Goal: Communication & Community: Answer question/provide support

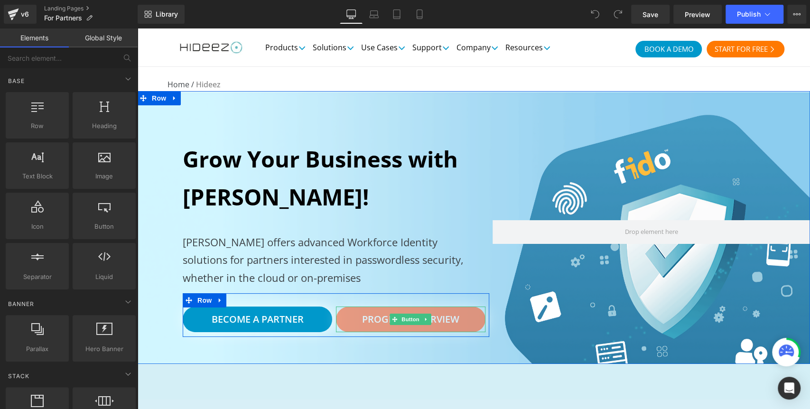
click at [430, 320] on span "Program Overview" at bounding box center [410, 319] width 97 height 13
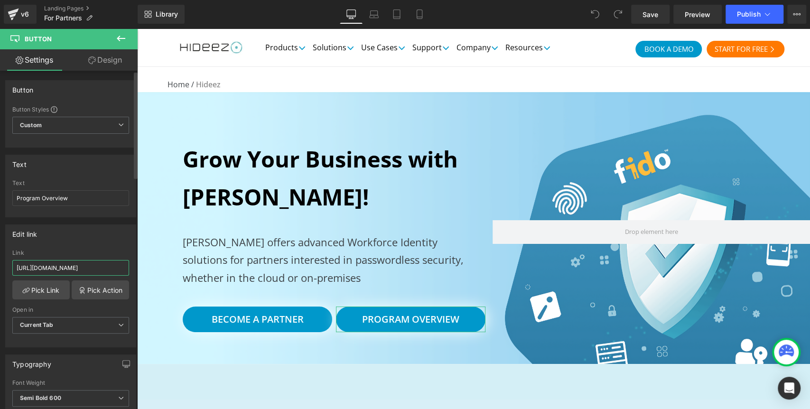
click at [83, 267] on input "https://hub.hideez.com/hubfs/Partners.pdf" at bounding box center [70, 268] width 117 height 16
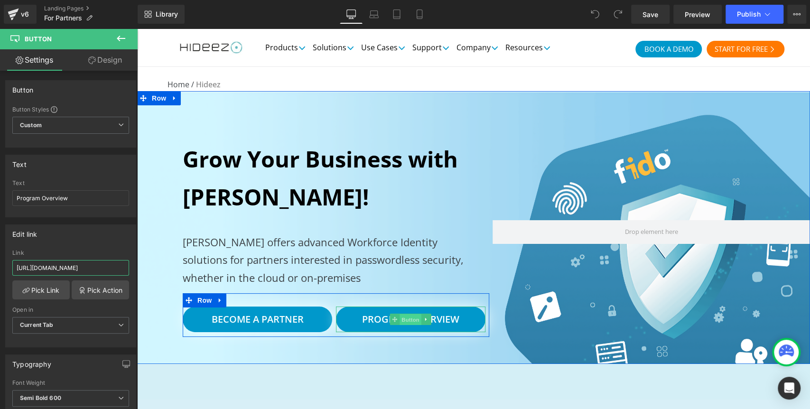
click at [403, 314] on span "Button" at bounding box center [411, 319] width 22 height 11
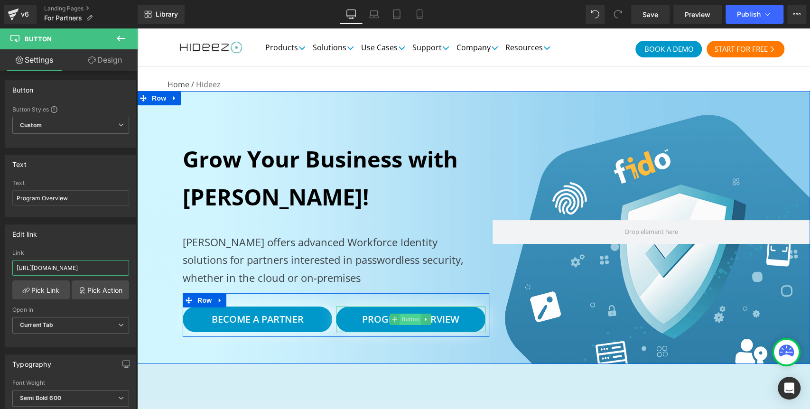
click at [400, 319] on span "Button" at bounding box center [411, 319] width 22 height 11
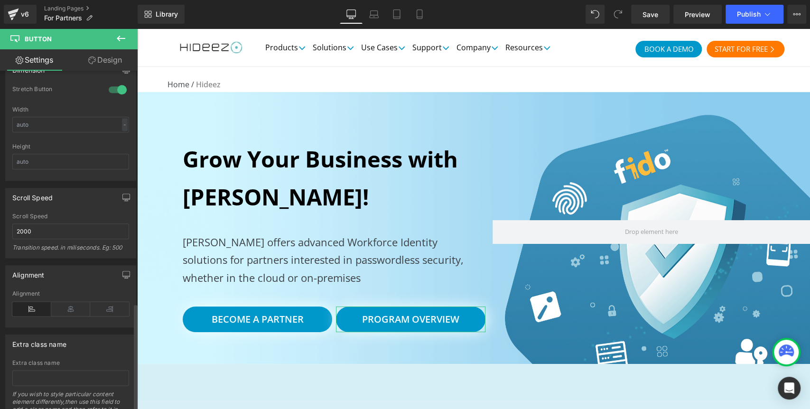
scroll to position [732, 0]
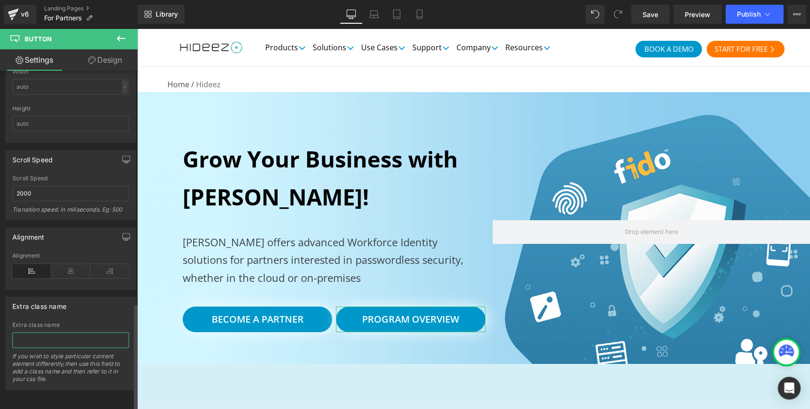
click at [40, 334] on input "text" at bounding box center [70, 340] width 117 height 16
paste input "hs-cta-trigger-button hs-cta-trigger-button-197176479032"
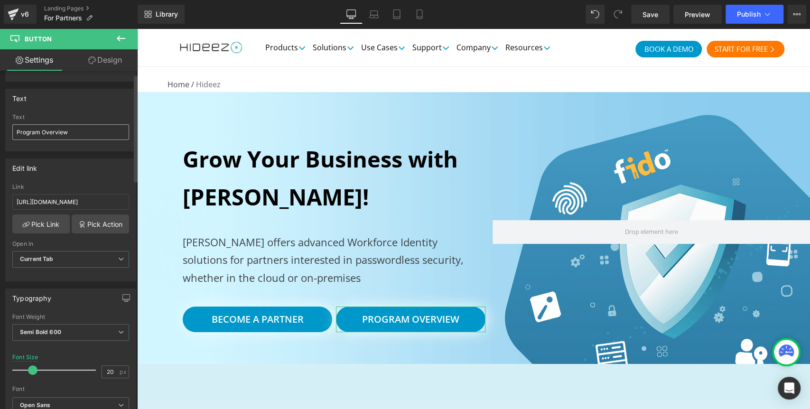
scroll to position [0, 0]
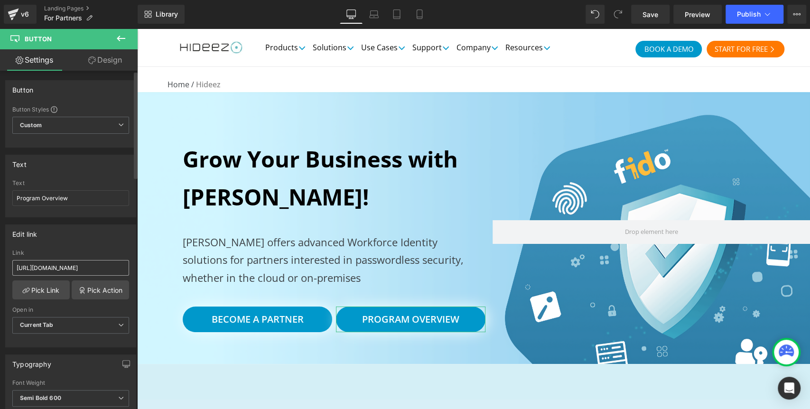
type input "hs-cta-trigger-button hs-cta-trigger-button-197176479032"
click at [61, 265] on input "https://hub.hideez.com/hubfs/Partners.pdf" at bounding box center [70, 268] width 117 height 16
click at [751, 17] on span "Publish" at bounding box center [749, 14] width 24 height 8
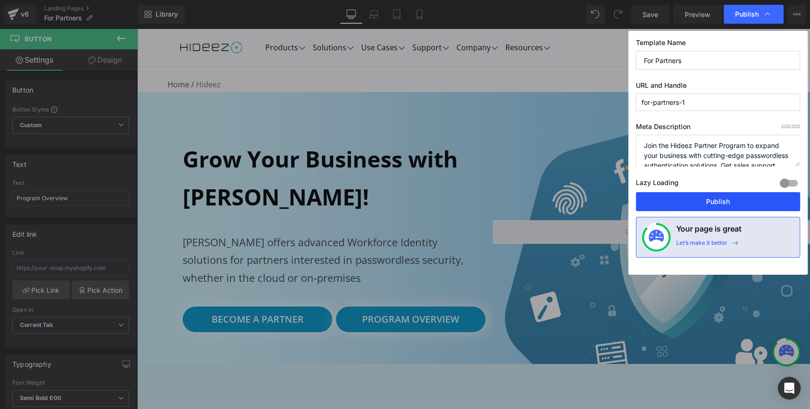
click at [697, 205] on button "Publish" at bounding box center [718, 201] width 164 height 19
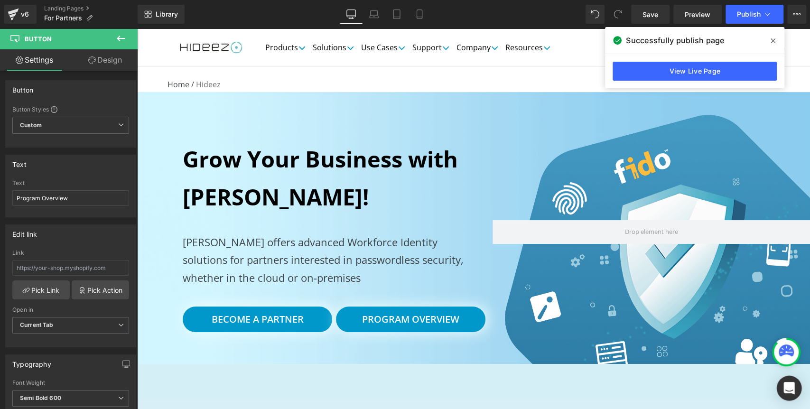
click at [784, 385] on icon "Open Intercom Messenger" at bounding box center [788, 388] width 11 height 12
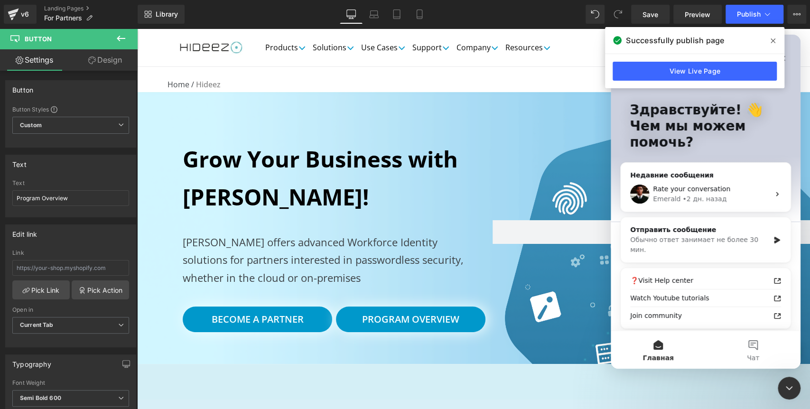
click at [770, 39] on icon at bounding box center [772, 41] width 5 height 8
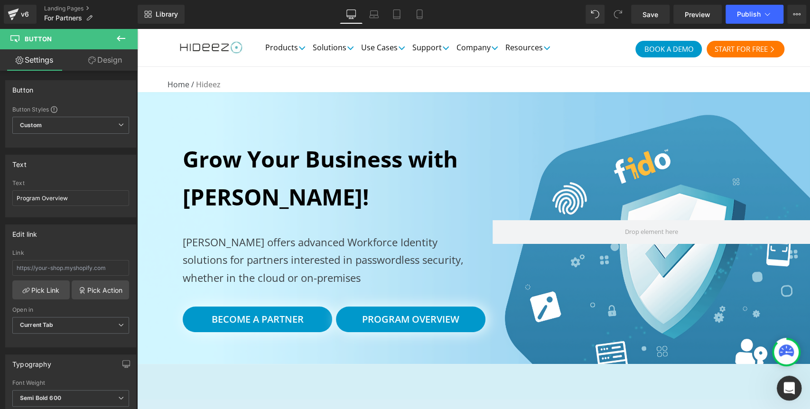
drag, startPoint x: 785, startPoint y: 384, endPoint x: 1559, endPoint y: 751, distance: 856.2
click at [785, 383] on icon "Открыть службу сообщений Intercom" at bounding box center [788, 387] width 16 height 16
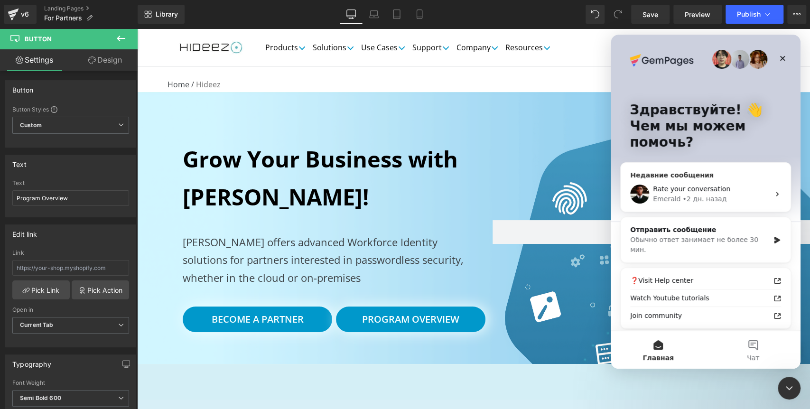
click at [745, 192] on div "Rate your conversation" at bounding box center [711, 189] width 117 height 10
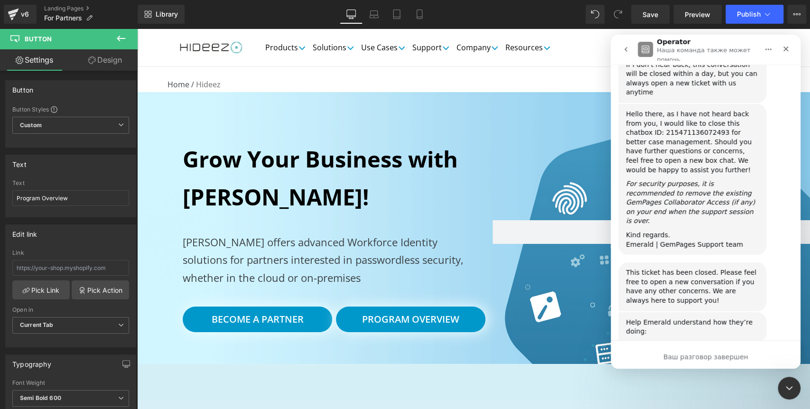
scroll to position [570, 0]
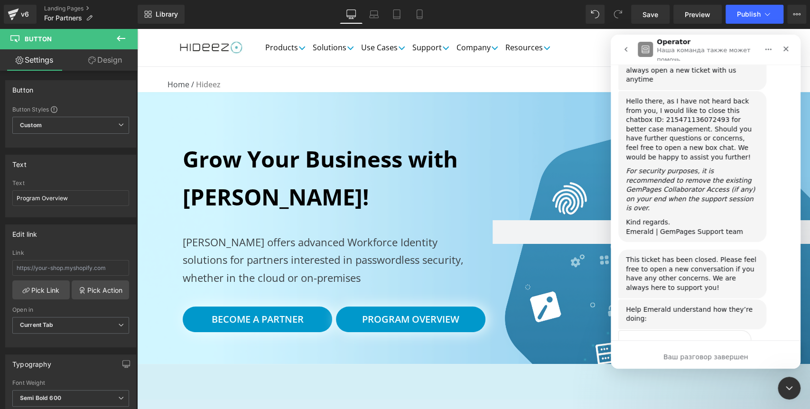
click at [686, 356] on span "OK" at bounding box center [684, 364] width 17 height 17
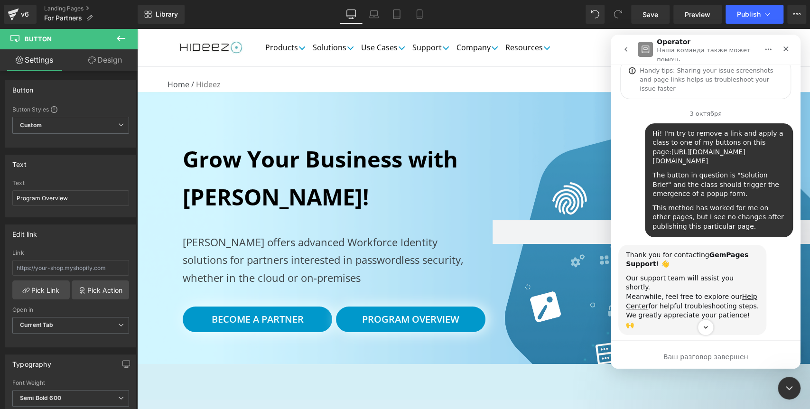
scroll to position [12, 0]
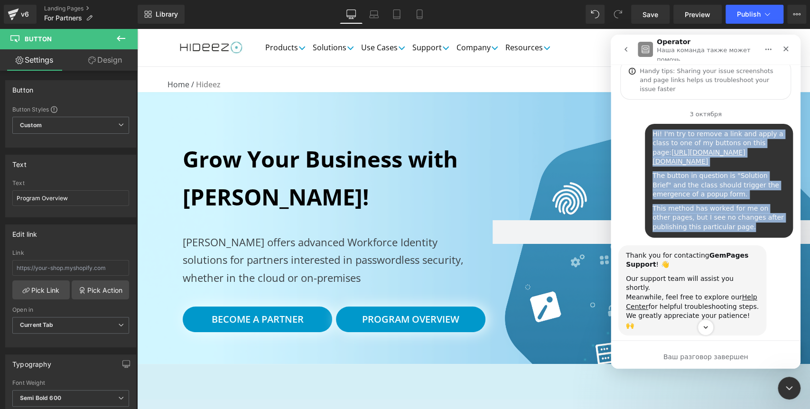
drag, startPoint x: 645, startPoint y: 125, endPoint x: 722, endPoint y: 236, distance: 135.9
click at [722, 236] on div "Hi! I'm try to remove a link and apply a class to one of my buttons on this pag…" at bounding box center [719, 181] width 148 height 114
copy div "Hi! I'm try to remove a link and apply a class to one of my buttons on this pag…"
click at [624, 52] on icon "go back" at bounding box center [626, 50] width 8 height 8
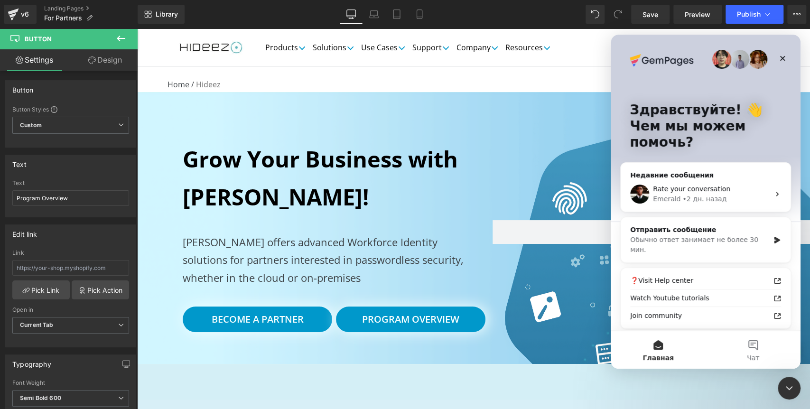
scroll to position [0, 0]
click at [731, 235] on div "Обычно ответ занимает не более 30 мин." at bounding box center [699, 245] width 139 height 20
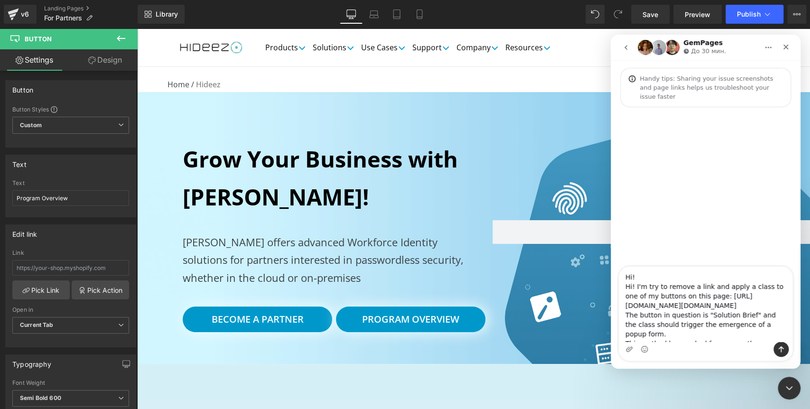
click at [643, 285] on textarea "Hi! Hi! I'm try to remove a link and apply a class to one of my buttons on this…" at bounding box center [705, 304] width 174 height 75
click at [652, 285] on textarea "Hi! Hi! I'm try to remove a link and apply a class to one of my buttons on this…" at bounding box center [705, 304] width 174 height 75
click at [633, 287] on textarea "Hi! Hi! I'm tryштп to remove a link and apply a class to one of my buttons on t…" at bounding box center [705, 304] width 174 height 75
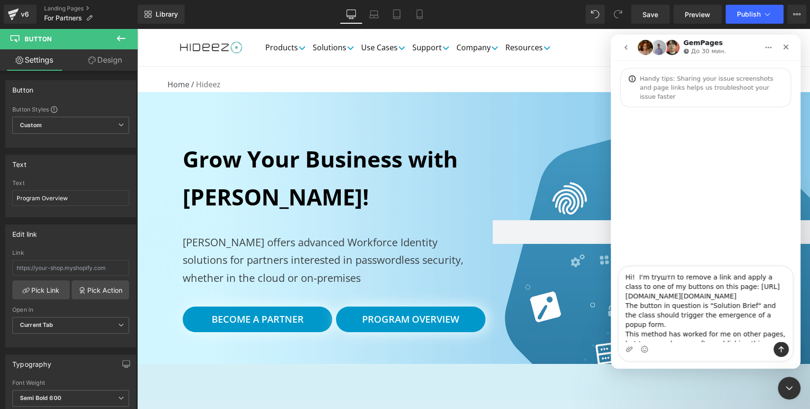
drag, startPoint x: 666, startPoint y: 277, endPoint x: 656, endPoint y: 278, distance: 9.5
click at [656, 278] on textarea "Hi! I'm tryштп to remove a link and apply a class to one of my buttons on this …" at bounding box center [705, 304] width 174 height 75
click at [645, 280] on textarea "Hi! I'm trying to remove a link and apply a class to one of my buttons on this …" at bounding box center [705, 304] width 174 height 75
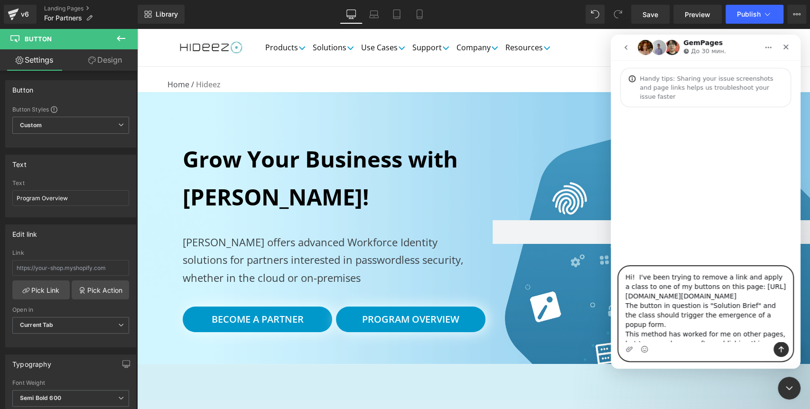
click at [644, 300] on textarea "Hi! I've been trying to remove a link and apply a class to one of my buttons on…" at bounding box center [705, 304] width 174 height 75
drag, startPoint x: 624, startPoint y: 296, endPoint x: 668, endPoint y: 323, distance: 51.9
click at [668, 323] on textarea "Hi! I've been trying to remove a link and apply a class to one of my buttons on…" at bounding box center [705, 304] width 174 height 75
paste textarea "9256561970&page=for-partners-1"
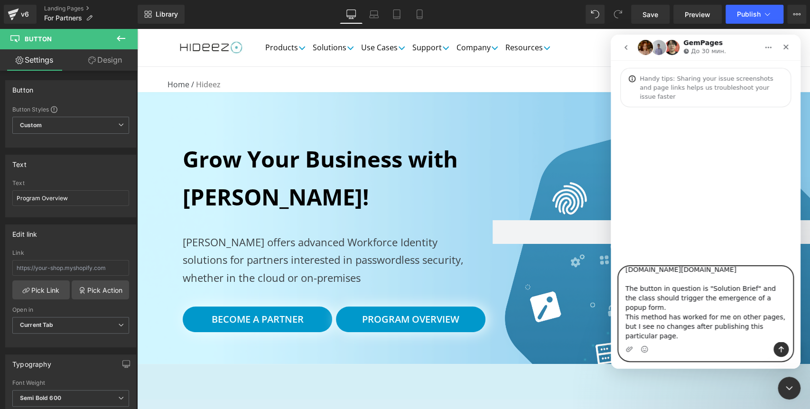
scroll to position [46, 0]
drag, startPoint x: 706, startPoint y: 298, endPoint x: 741, endPoint y: 297, distance: 35.1
click at [741, 297] on textarea "Hi! I've been trying to remove a link and apply a class to one of my buttons on…" at bounding box center [705, 304] width 174 height 75
click at [662, 307] on textarea "Hi! I've been trying to remove a link and apply a class to one of my buttons on…" at bounding box center [705, 304] width 174 height 75
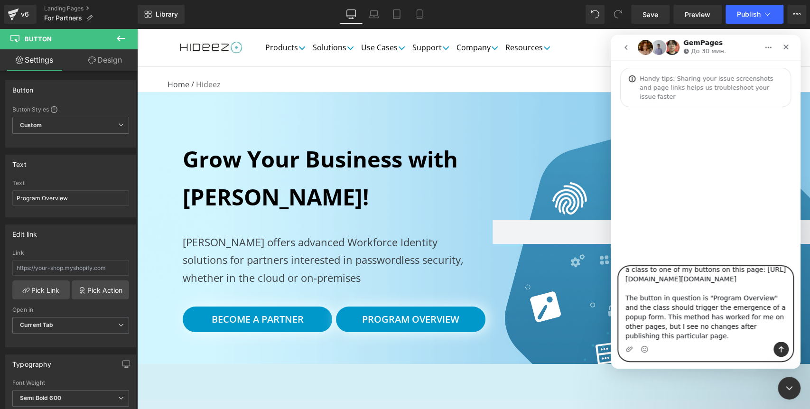
scroll to position [46, 0]
click at [697, 337] on textarea "Hi! I've been trying to remove a link and apply a class to one of my buttons on…" at bounding box center [705, 304] width 174 height 75
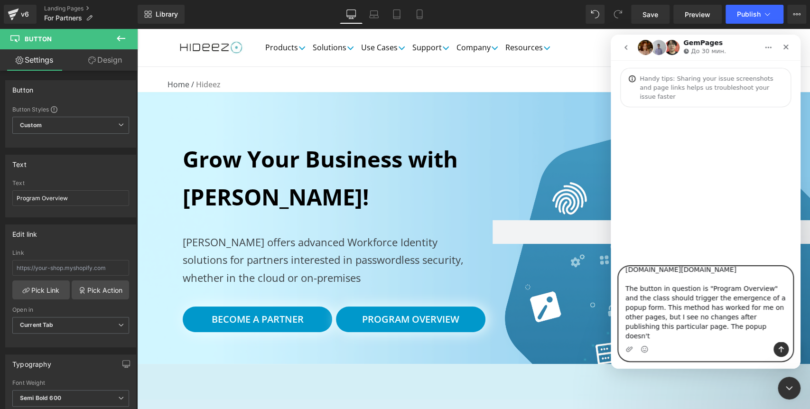
type textarea "Hi! I've been trying to remove a link and apply a class to one of my buttons on…"
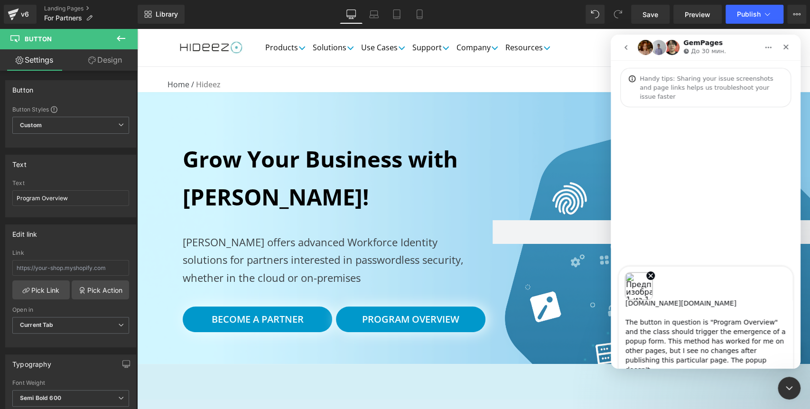
drag, startPoint x: 739, startPoint y: 341, endPoint x: 707, endPoint y: 343, distance: 31.9
click at [707, 343] on textarea "Hi! I've been trying to remove a link and apply a class to one of my buttons on…" at bounding box center [705, 337] width 174 height 75
paste textarea "there, I’ve been trying to remove a link and apply a custom class to one of the…"
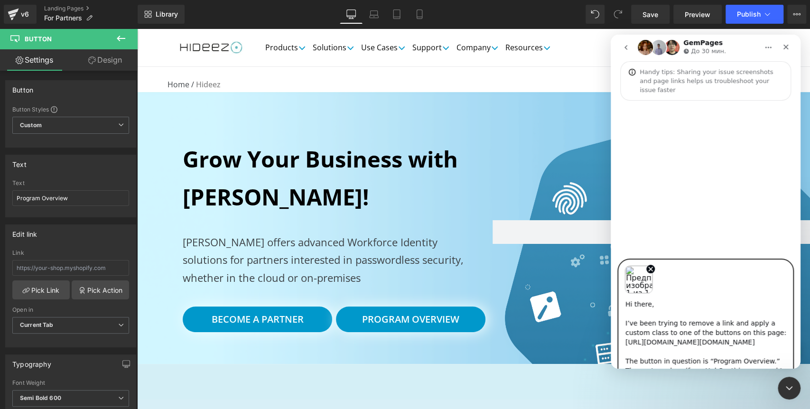
scroll to position [1, 0]
click at [756, 353] on textarea "Hi there, I’ve been trying to remove a link and apply a custom class to one of …" at bounding box center [705, 331] width 174 height 75
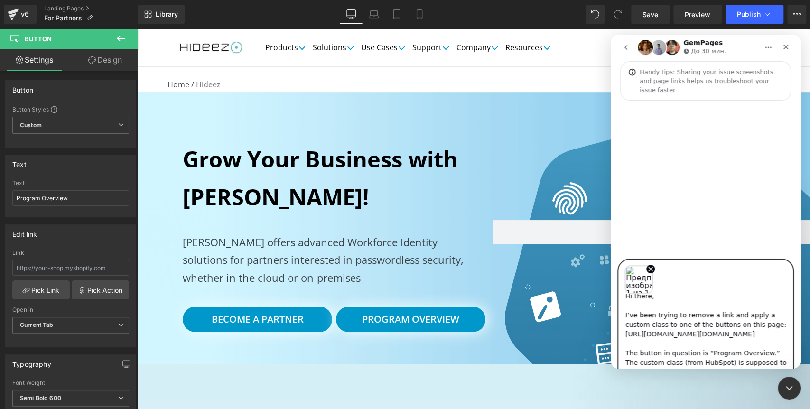
scroll to position [0, 0]
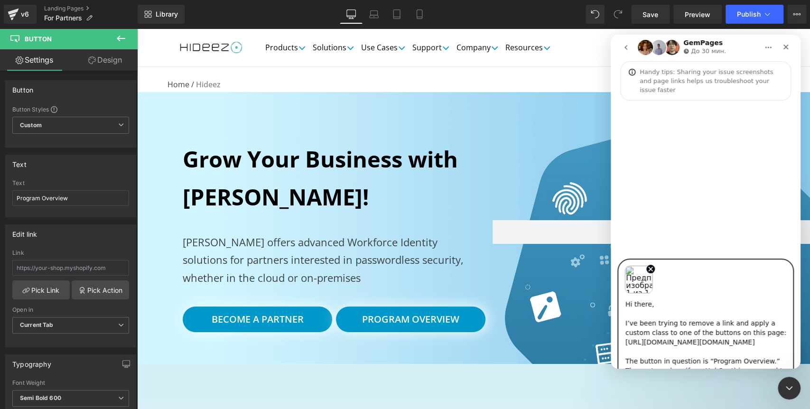
click at [642, 302] on textarea "Hi there, I’ve been trying to remove a link and apply a custom class to one of …" at bounding box center [705, 331] width 174 height 75
type textarea "Hi, I’ve been trying to remove a link and apply a custom class to one of the bu…"
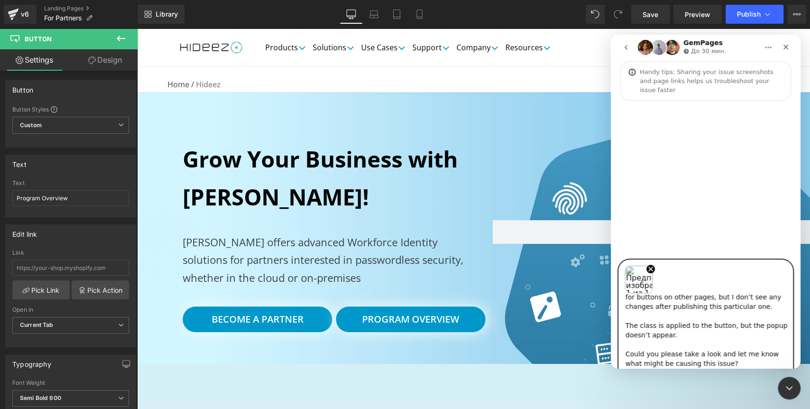
scroll to position [149, 0]
click at [727, 321] on textarea "Hi, I’ve been trying to remove a link and apply a custom class to one of the bu…" at bounding box center [705, 331] width 174 height 75
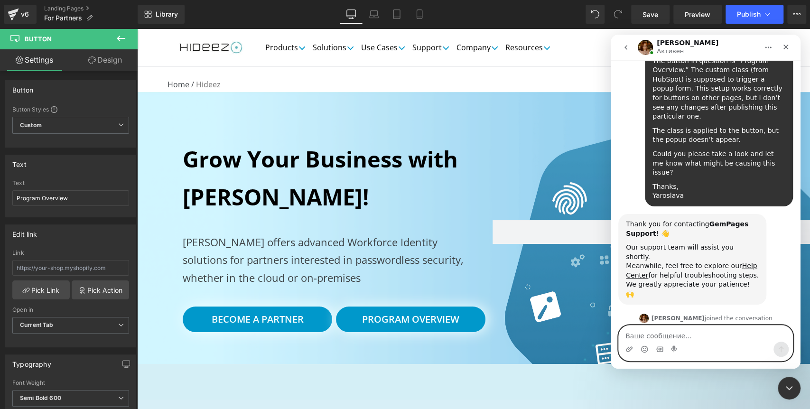
scroll to position [269, 0]
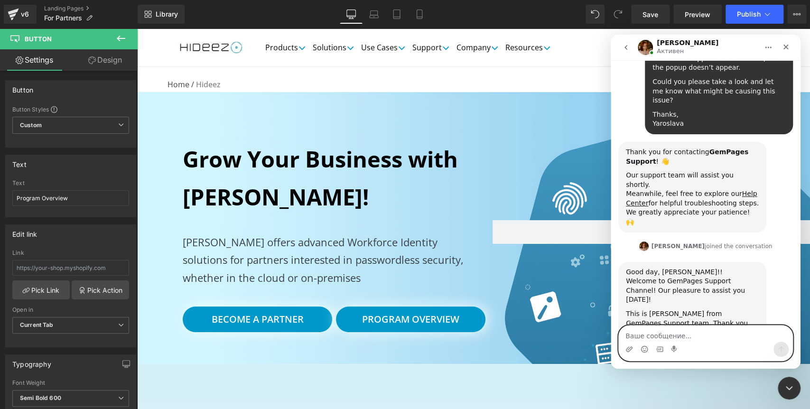
click at [658, 337] on textarea "Ваше сообщение..." at bounding box center [705, 333] width 174 height 16
type textarea "Hi [PERSON_NAME]"
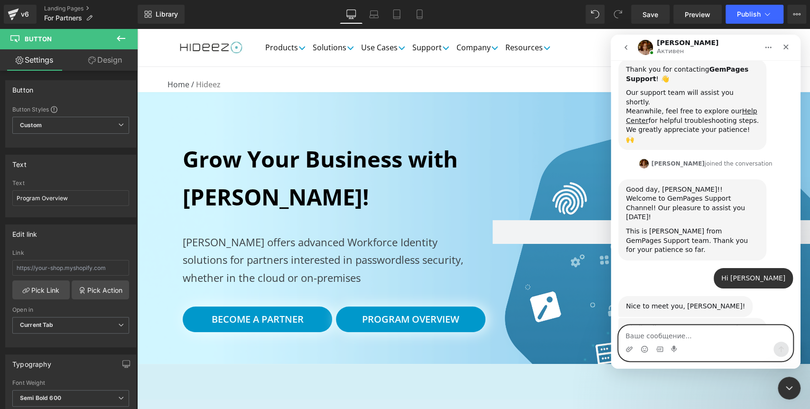
scroll to position [357, 0]
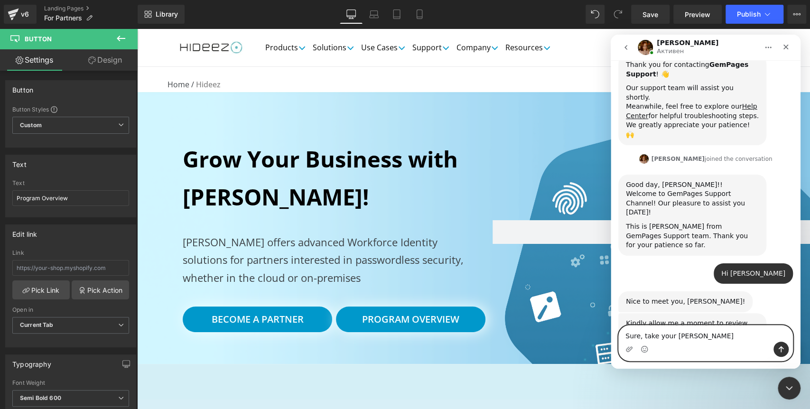
type textarea "Sure, take your time"
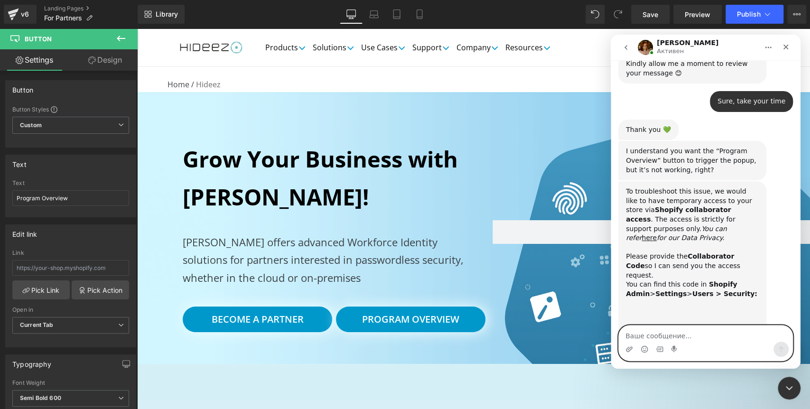
scroll to position [623, 0]
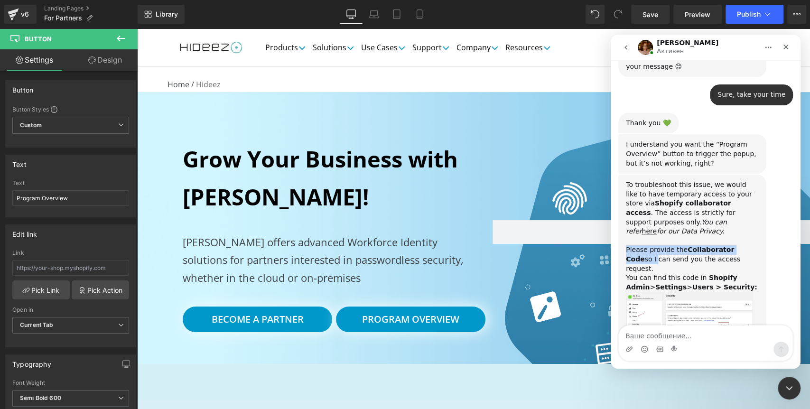
drag, startPoint x: 617, startPoint y: 203, endPoint x: 750, endPoint y: 206, distance: 132.8
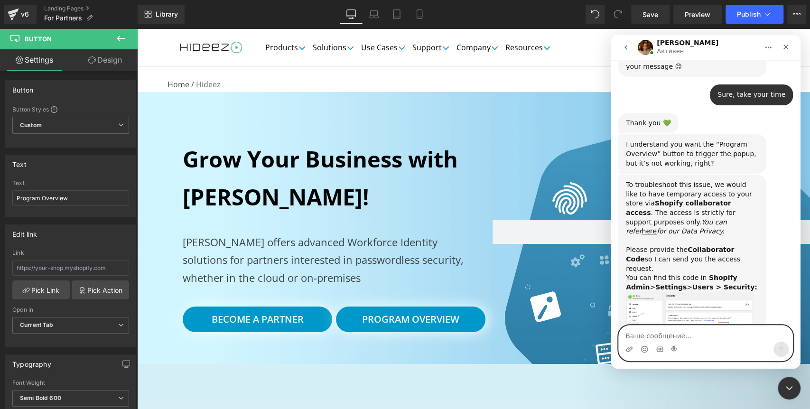
click at [664, 334] on textarea "Ваше сообщение..." at bounding box center [705, 333] width 174 height 16
type textarea "Please"
paste textarea "1650"
type textarea "1650"
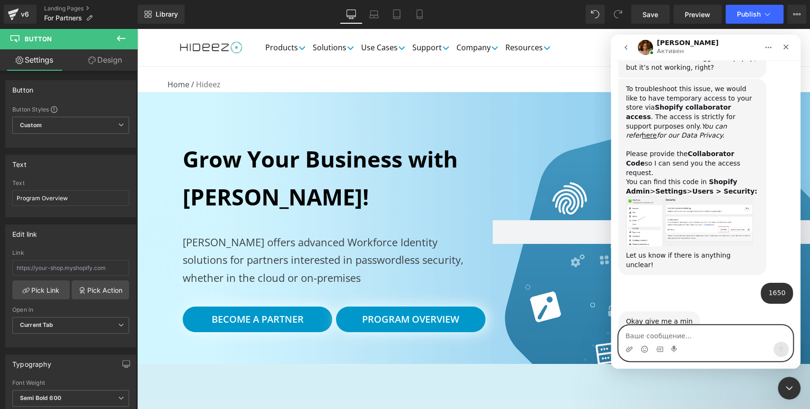
scroll to position [720, 0]
type textarea "I accepted the request"
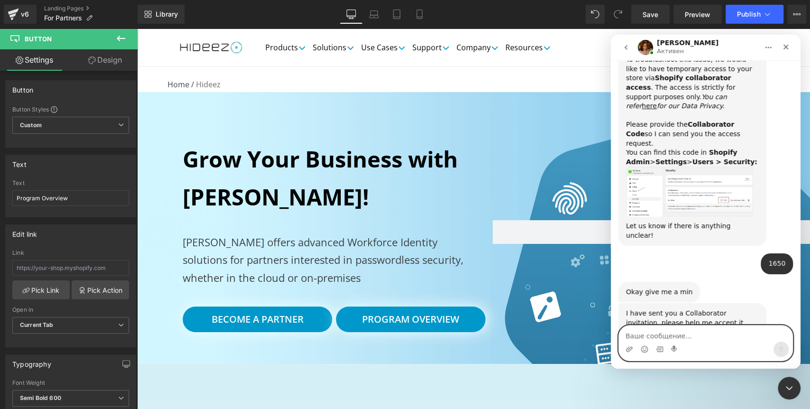
scroll to position [776, 0]
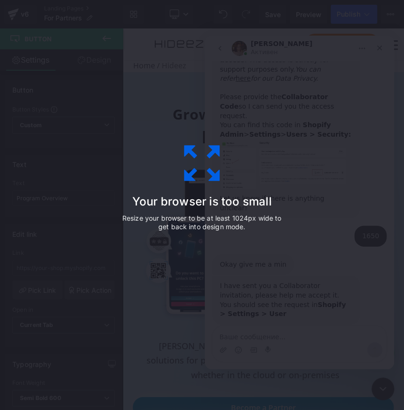
click at [288, 196] on div "Your browser is too small Resize your browser to be at least 1024px wide to get…" at bounding box center [201, 205] width 213 height 190
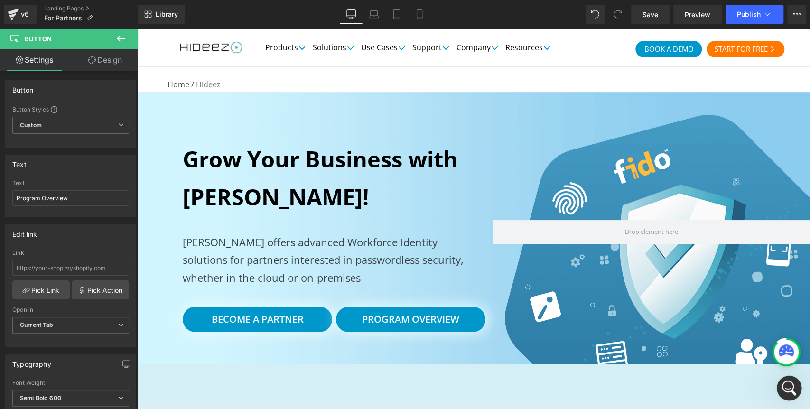
click at [784, 384] on icon "Открыть службу сообщений Intercom" at bounding box center [788, 387] width 16 height 16
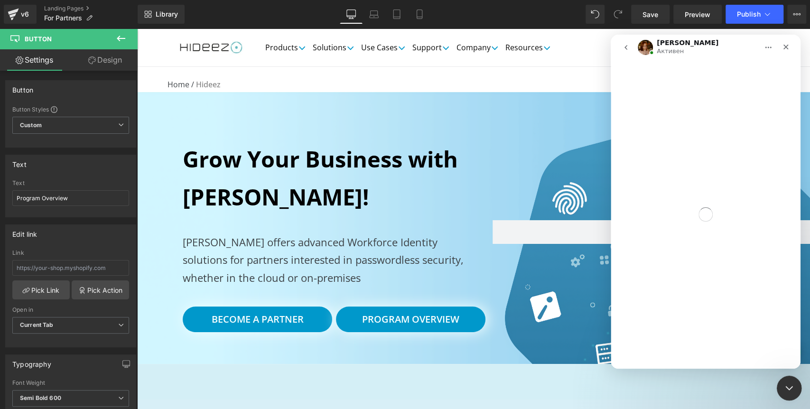
drag, startPoint x: 784, startPoint y: 384, endPoint x: 1561, endPoint y: 733, distance: 852.1
click at [784, 384] on icon "Закрыть службу сообщений Intercom" at bounding box center [787, 386] width 11 height 11
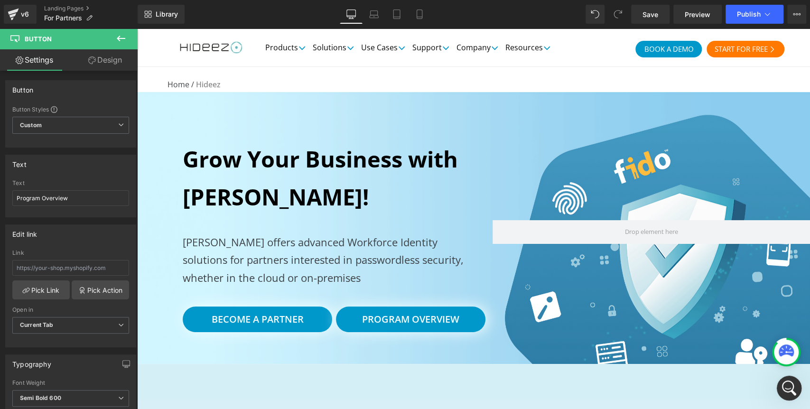
click at [785, 383] on icon "Открыть службу сообщений Intercom" at bounding box center [788, 387] width 16 height 16
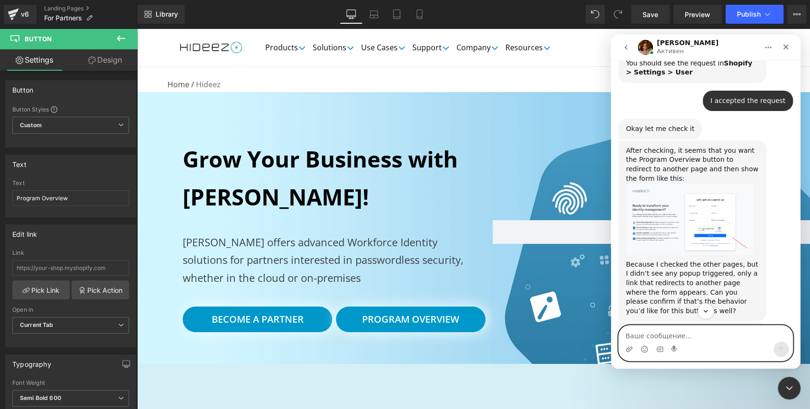
scroll to position [1070, 0]
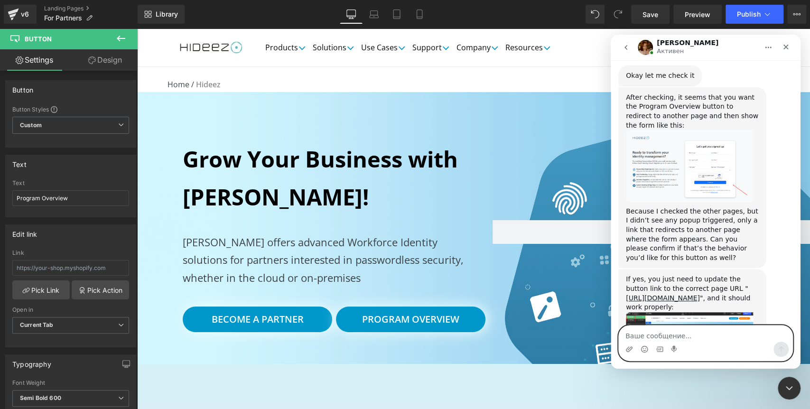
click at [663, 335] on textarea "Ваше сообщение..." at bounding box center [705, 333] width 174 height 16
type textarea "No, let me explain"
click at [688, 335] on textarea "No, let me explain" at bounding box center [705, 333] width 174 height 16
click at [636, 335] on textarea "No, let me explain" at bounding box center [705, 333] width 174 height 16
type textarea "Here is an example of how it should work:"
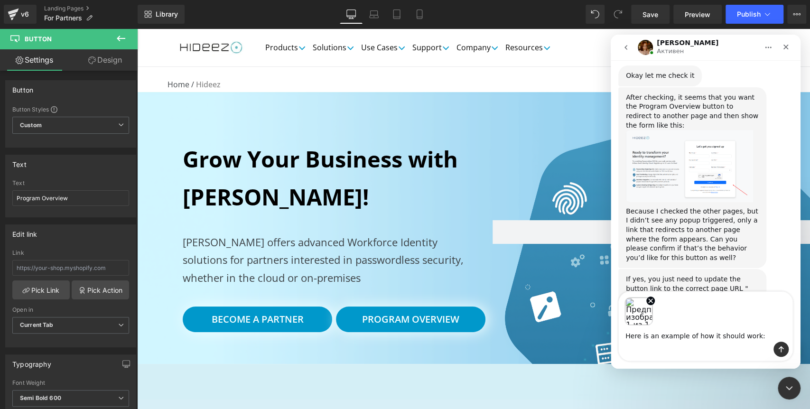
click at [686, 305] on div "Предпросмотр" at bounding box center [705, 309] width 174 height 34
click at [692, 346] on div "Мессенджер Intercom" at bounding box center [705, 348] width 174 height 15
click at [669, 330] on textarea "Here is an example of how it should work:" at bounding box center [705, 333] width 174 height 16
drag, startPoint x: 690, startPoint y: 326, endPoint x: 753, endPoint y: 326, distance: 62.6
click at [753, 326] on textarea "Here is an example of how it should work:" at bounding box center [705, 333] width 174 height 16
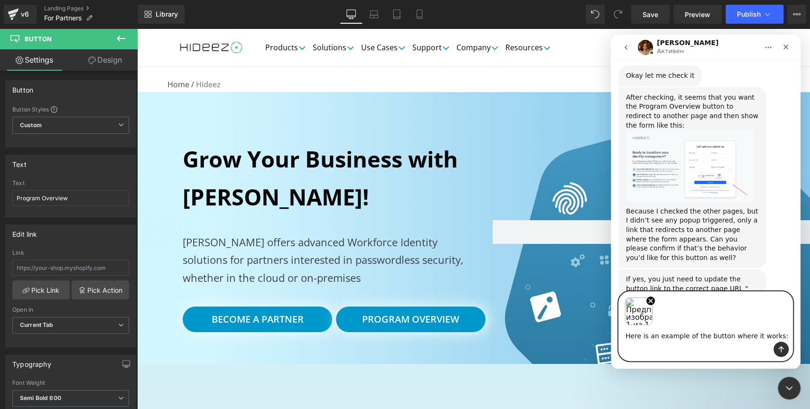
paste textarea "https://hideez.com/en-fr/pages/healthcare"
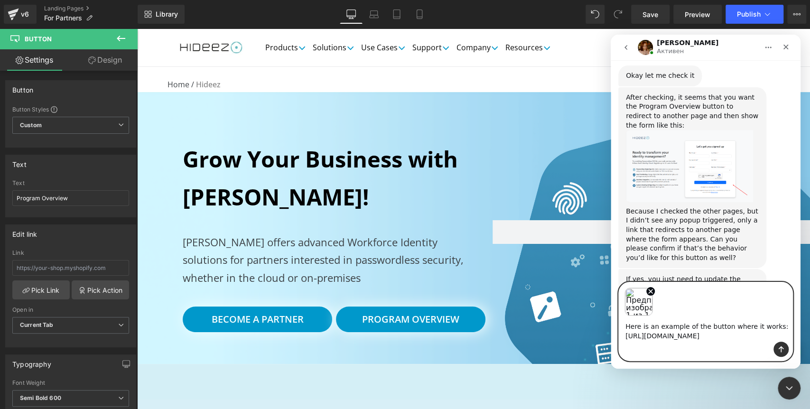
click at [702, 326] on textarea "Here is an example of the button where it works: https://hideez.com/en-fr/pages…" at bounding box center [705, 329] width 174 height 26
type textarea "Here is an example of the button where it works: https://hideez.com/pages/healt…"
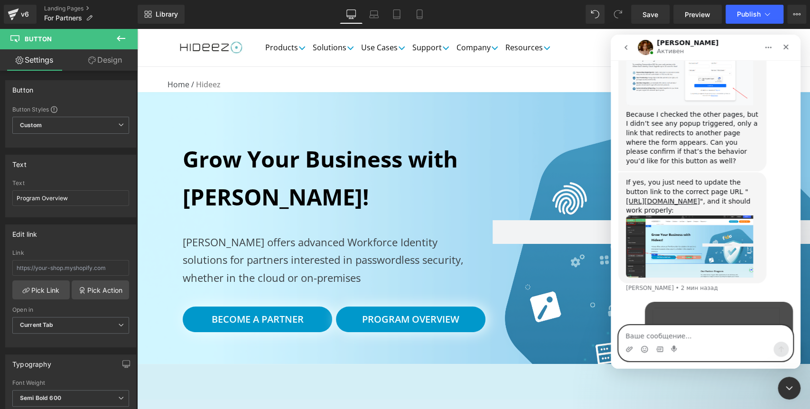
scroll to position [1184, 0]
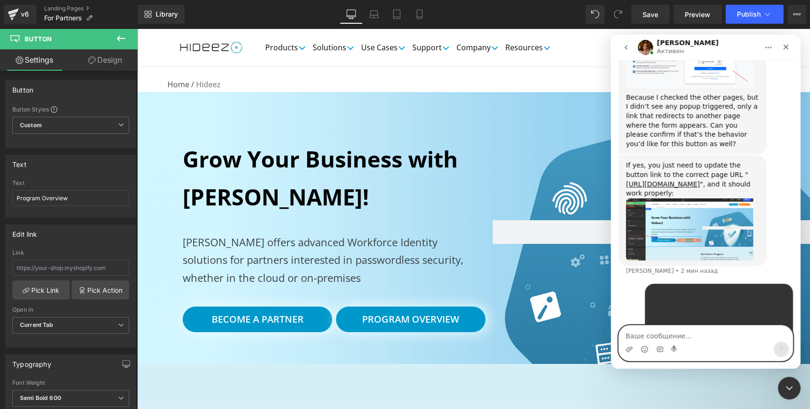
click at [687, 338] on textarea "Ваше сообщение..." at bounding box center [705, 333] width 174 height 16
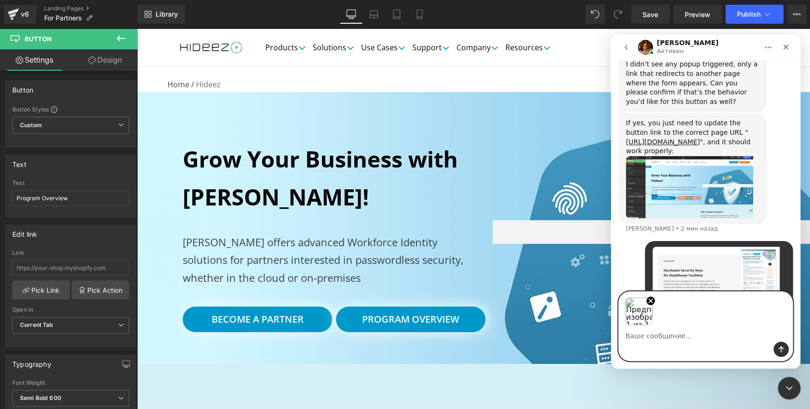
scroll to position [1227, 0]
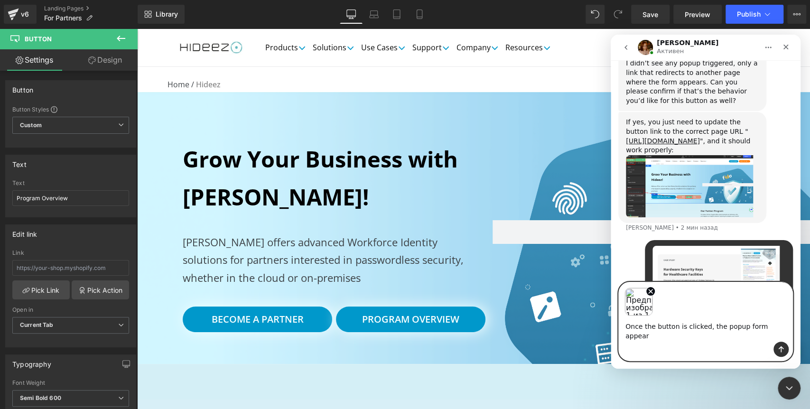
type textarea "Once the button is clicked, the popup form appears"
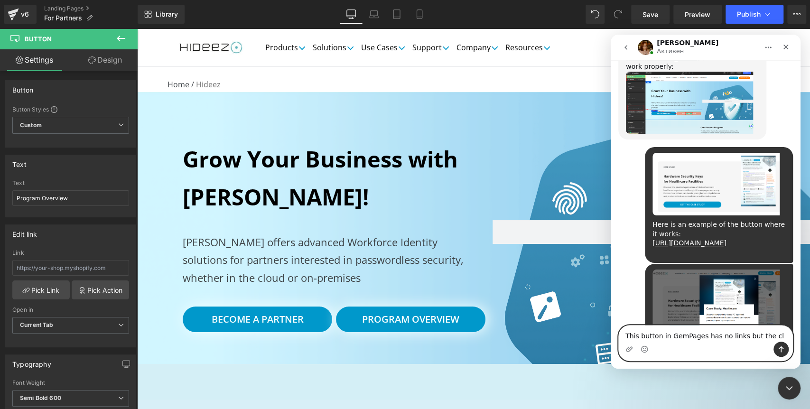
scroll to position [1339, 0]
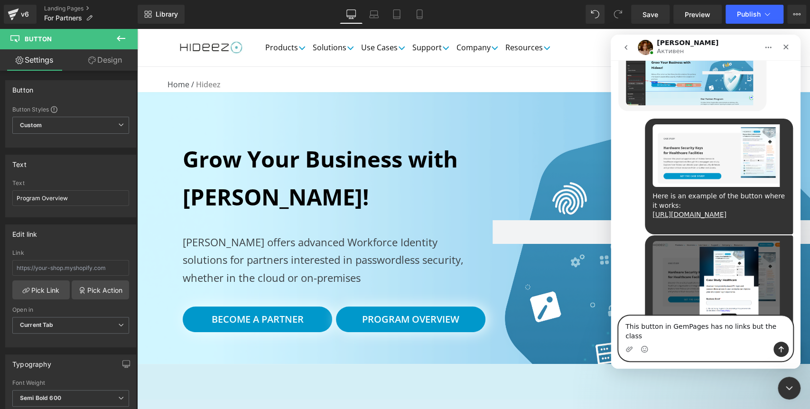
click at [738, 338] on textarea "This button in GemPages has no links but the class" at bounding box center [705, 329] width 174 height 26
drag, startPoint x: 734, startPoint y: 338, endPoint x: 792, endPoint y: 333, distance: 58.5
click at [792, 333] on div "This button in GemPages has no links but the class This button in GemPages has …" at bounding box center [705, 338] width 190 height 46
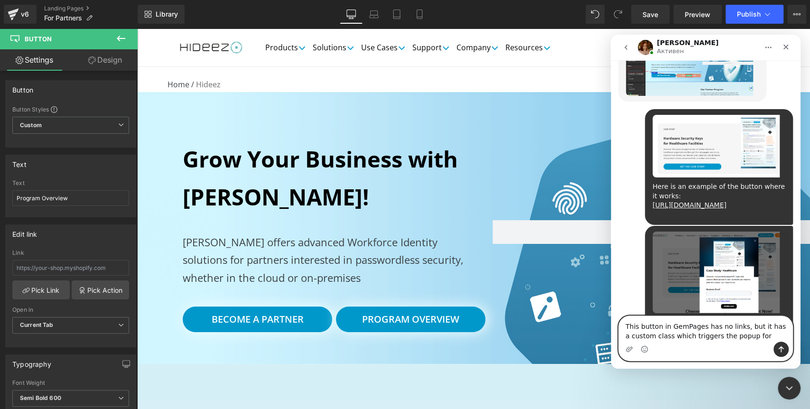
type textarea "This button in GemPages has no links, but it has a custom class which triggers …"
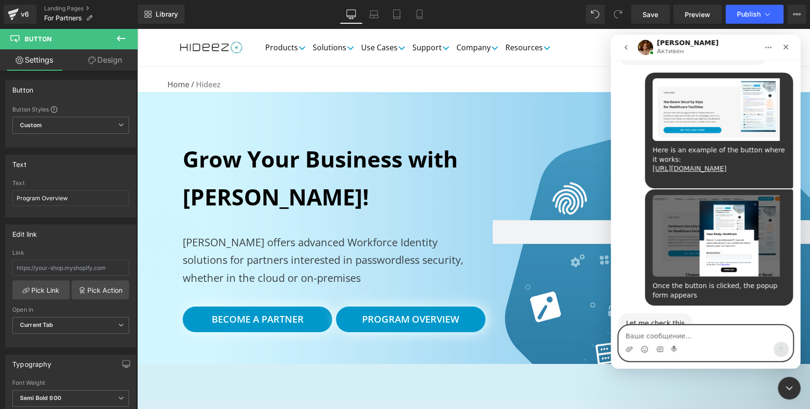
scroll to position [1385, 0]
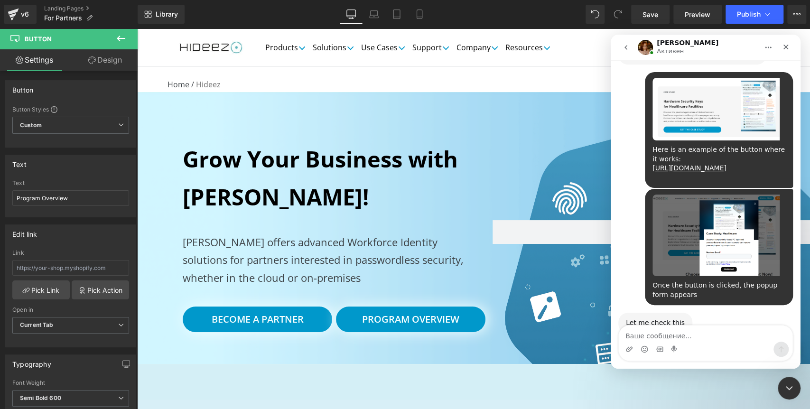
drag, startPoint x: 58, startPoint y: 4, endPoint x: 48, endPoint y: 7, distance: 10.8
drag, startPoint x: 48, startPoint y: 7, endPoint x: 350, endPoint y: 92, distance: 314.4
click at [350, 92] on div at bounding box center [405, 190] width 810 height 380
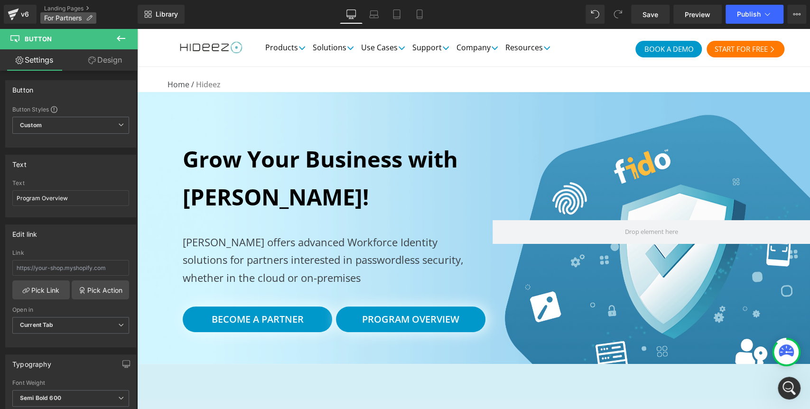
scroll to position [1709, 0]
click at [79, 9] on link "Landing Pages" at bounding box center [90, 9] width 93 height 8
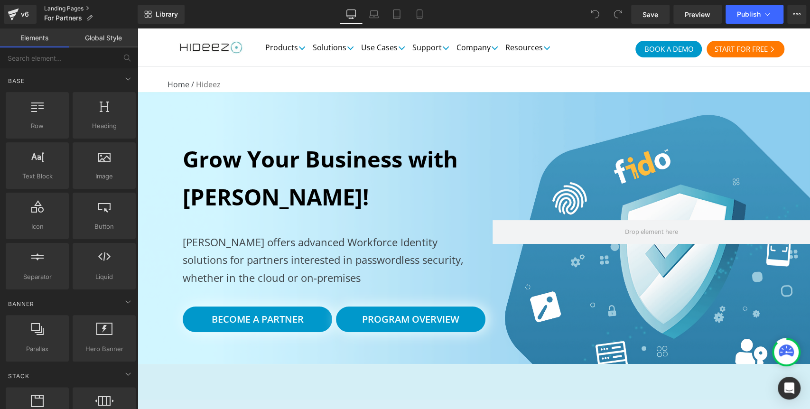
click at [58, 9] on link "Landing Pages" at bounding box center [90, 9] width 93 height 8
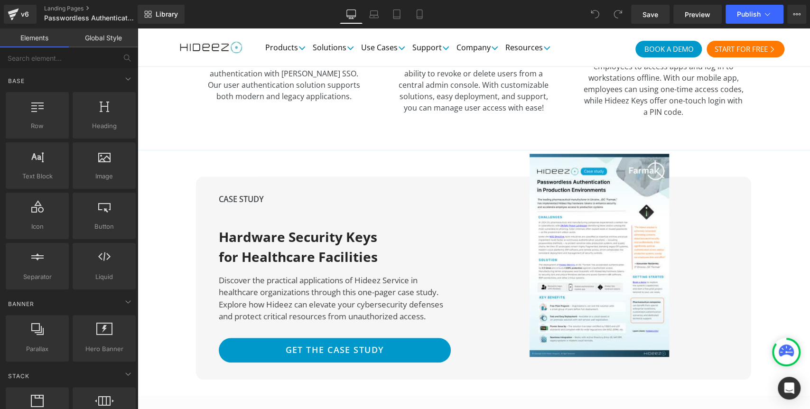
scroll to position [2862, 0]
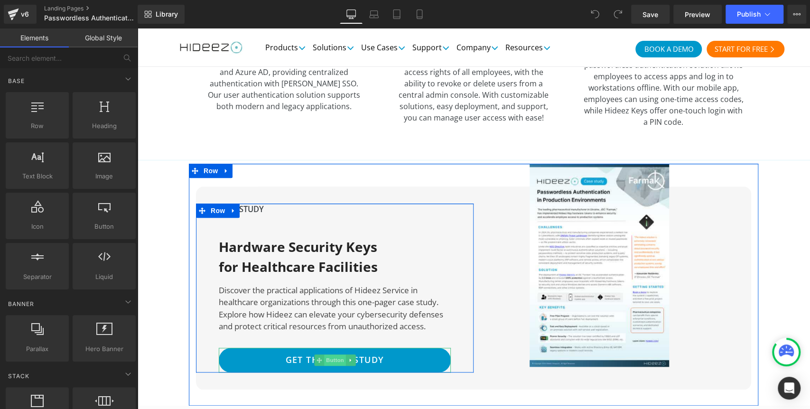
click at [336, 354] on span "Button" at bounding box center [335, 359] width 22 height 11
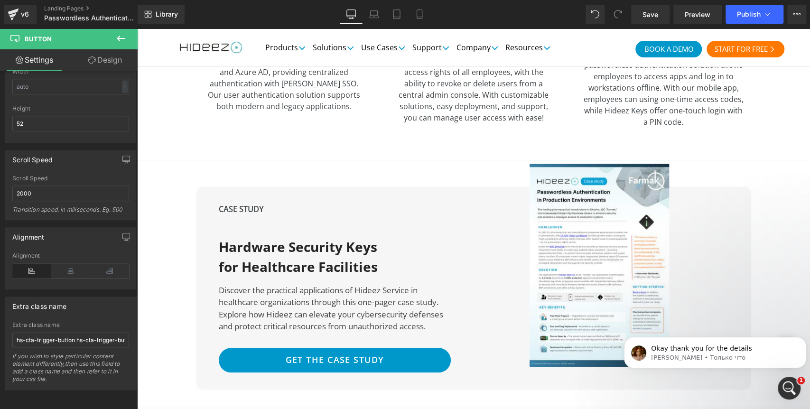
scroll to position [0, 0]
click at [735, 353] on p "[PERSON_NAME] • Только что" at bounding box center [722, 357] width 143 height 9
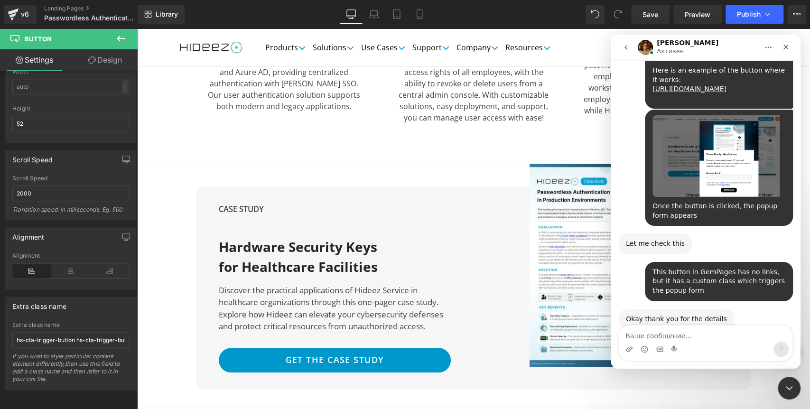
scroll to position [1460, 0]
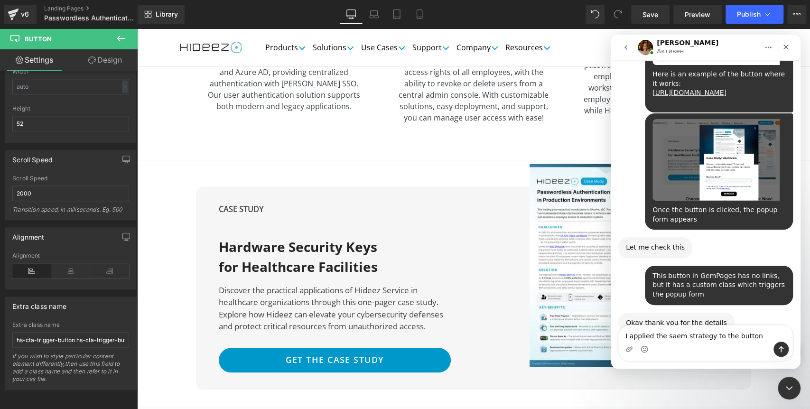
click at [673, 336] on textarea "I applied the saem strategy to the button" at bounding box center [705, 333] width 174 height 16
click at [680, 338] on textarea "I applied the samm strategy to the button" at bounding box center [705, 333] width 174 height 16
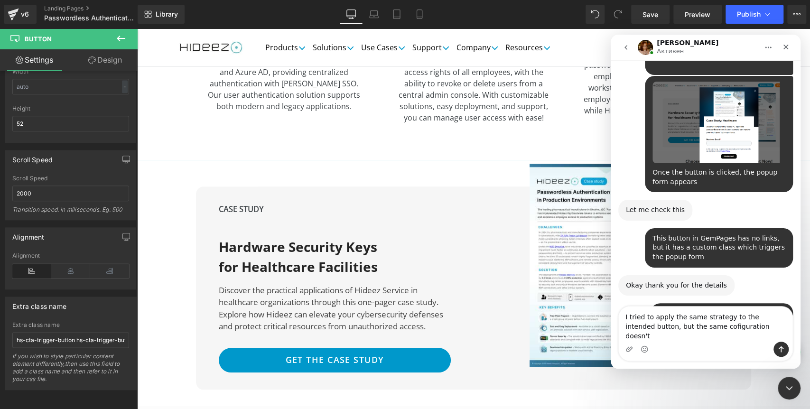
scroll to position [1498, 0]
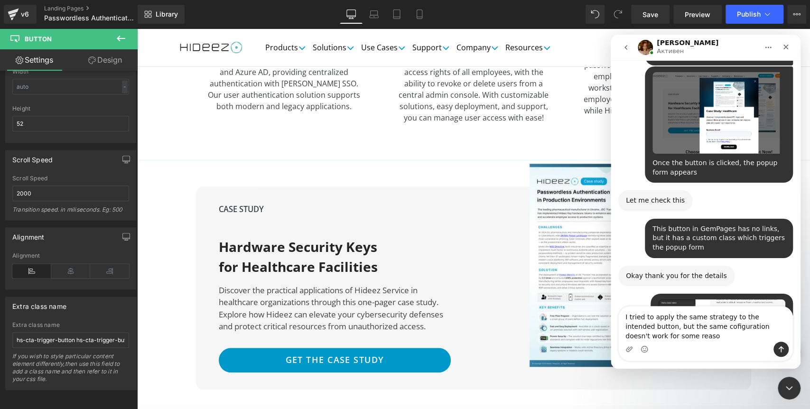
type textarea "I tried to apply the same strategy to the intended button, but the same cofigur…"
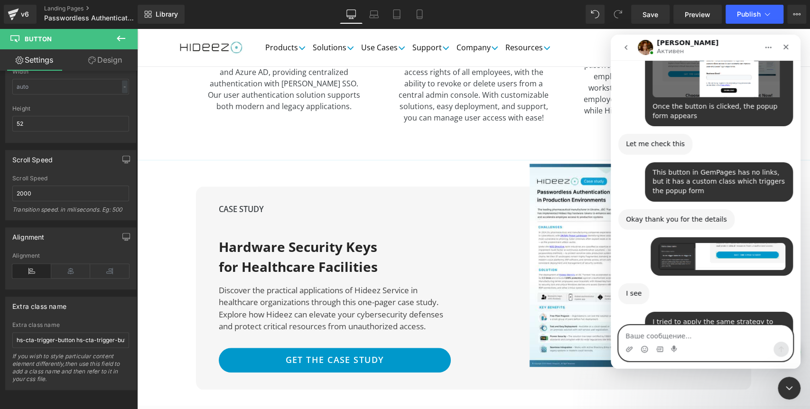
scroll to position [1672, 0]
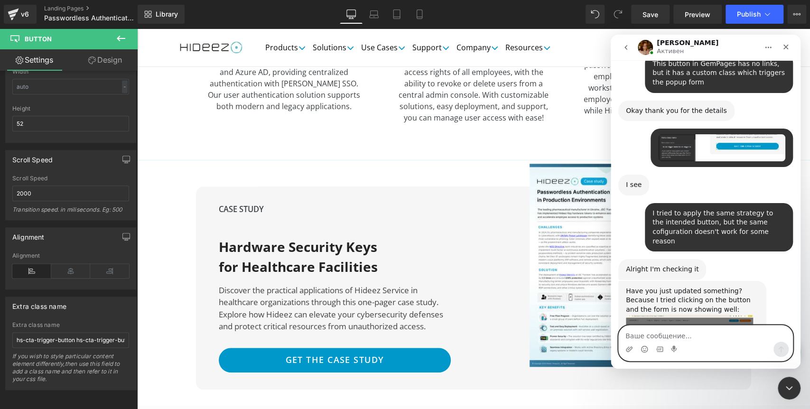
click at [672, 338] on textarea "Ваше сообщение..." at bounding box center [705, 333] width 174 height 16
type textarea "I didn't do anything.. Alright, thank you, I'll check"
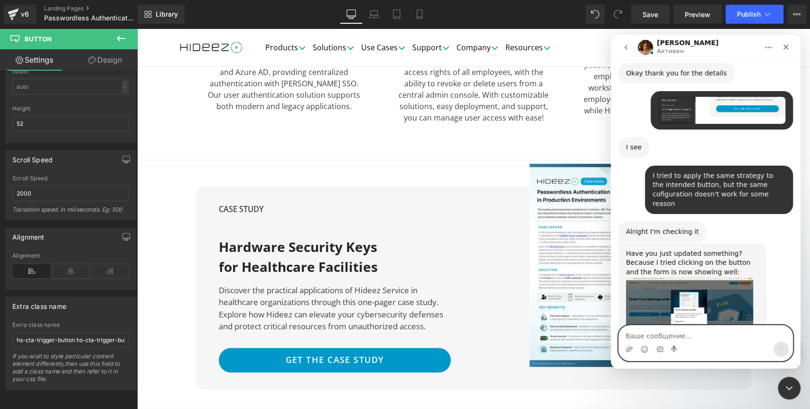
scroll to position [1747, 0]
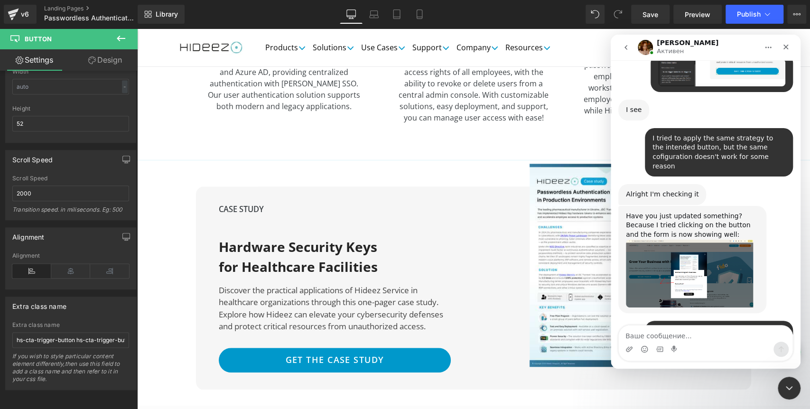
click at [65, 335] on div at bounding box center [405, 190] width 810 height 380
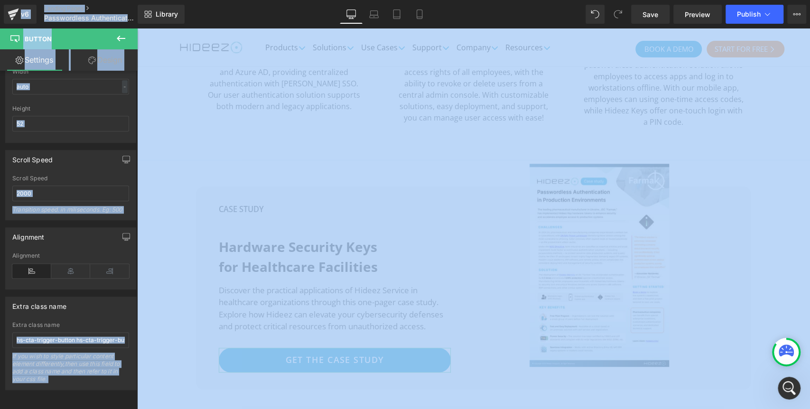
scroll to position [0, 0]
click at [69, 332] on input "hs-cta-trigger-button hs-cta-trigger-button-197021388588" at bounding box center [70, 340] width 117 height 16
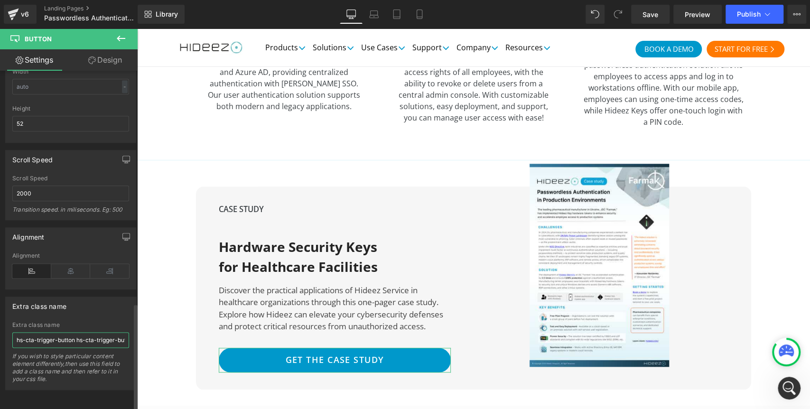
scroll to position [1747, 0]
paste input "179078671"
click at [750, 12] on span "Publish" at bounding box center [749, 14] width 24 height 8
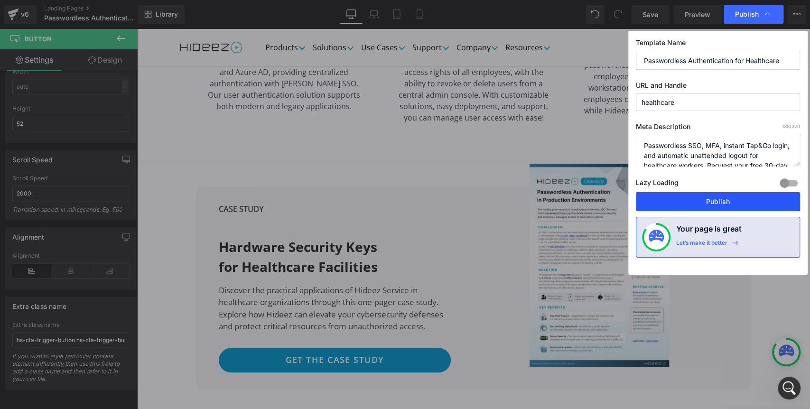
click at [701, 201] on button "Publish" at bounding box center [718, 201] width 164 height 19
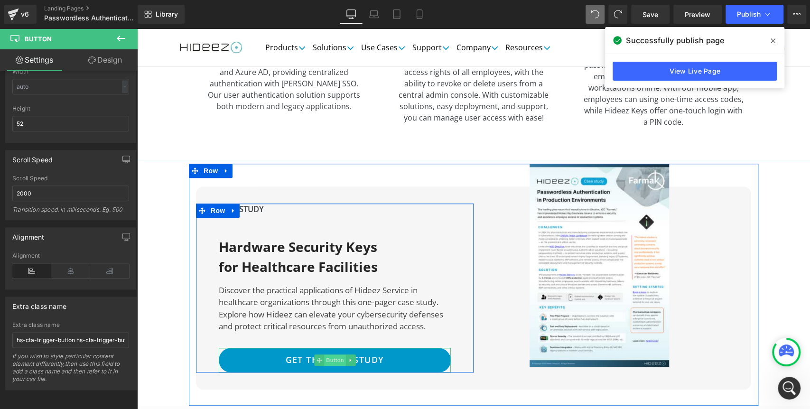
click at [326, 354] on span "Button" at bounding box center [335, 359] width 22 height 11
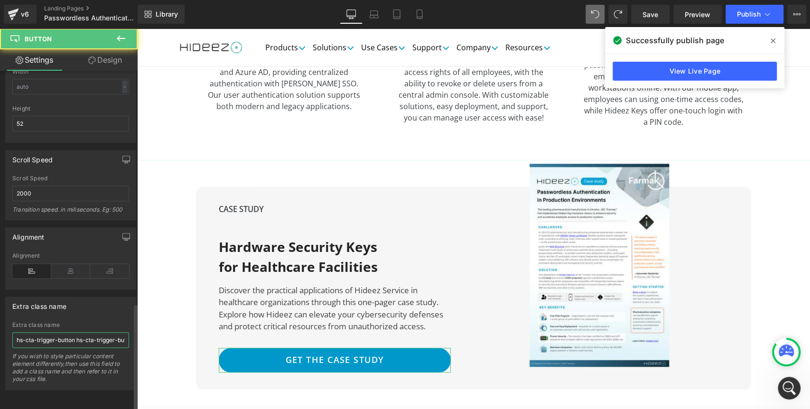
click at [78, 338] on input "hs-cta-trigger-button hs-cta-trigger-button-197179078671" at bounding box center [70, 340] width 117 height 16
type input "hs-cta-trigger-button hs-cta-trigger-button-197021388588"
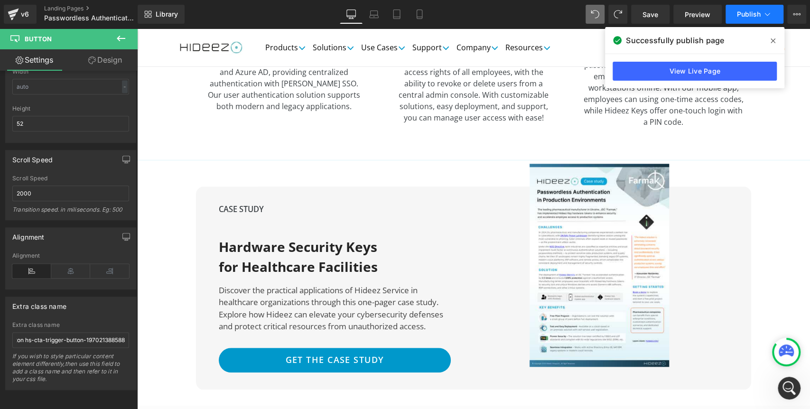
click at [739, 10] on span "Publish" at bounding box center [749, 14] width 24 height 8
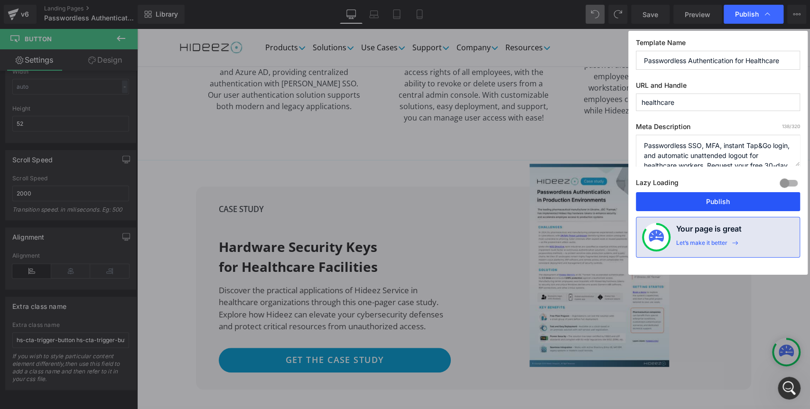
click at [673, 196] on button "Publish" at bounding box center [718, 201] width 164 height 19
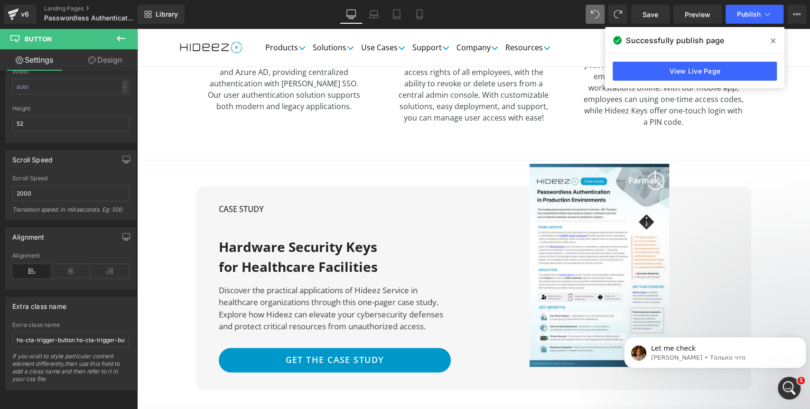
scroll to position [1916, 0]
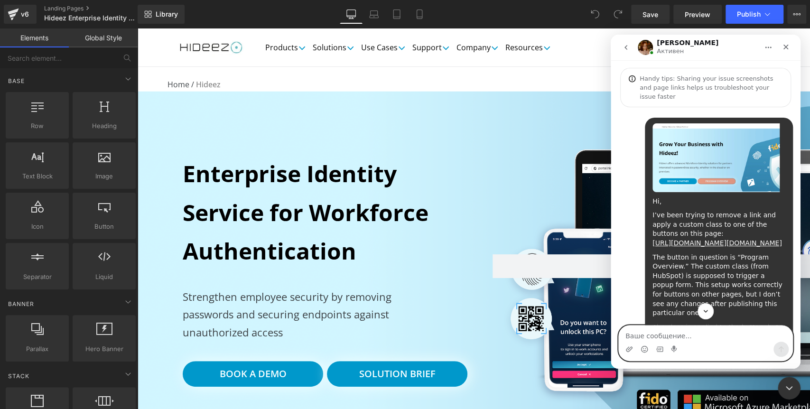
scroll to position [48, 0]
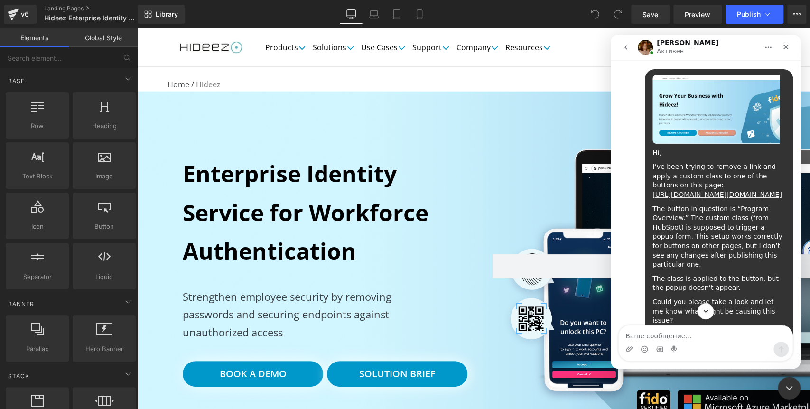
click at [394, 375] on div at bounding box center [405, 190] width 810 height 380
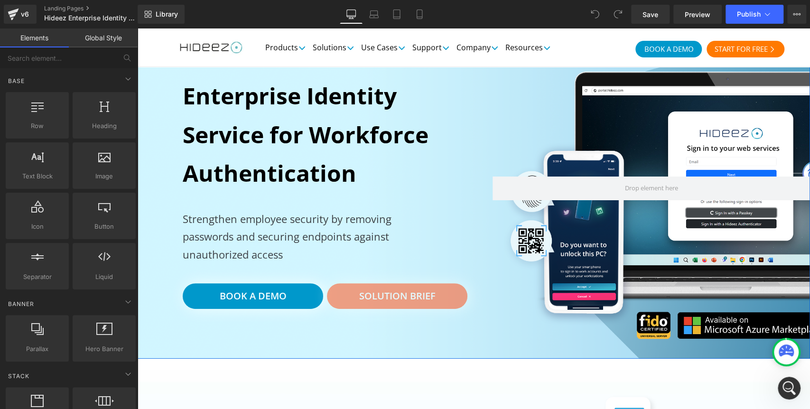
scroll to position [84, 0]
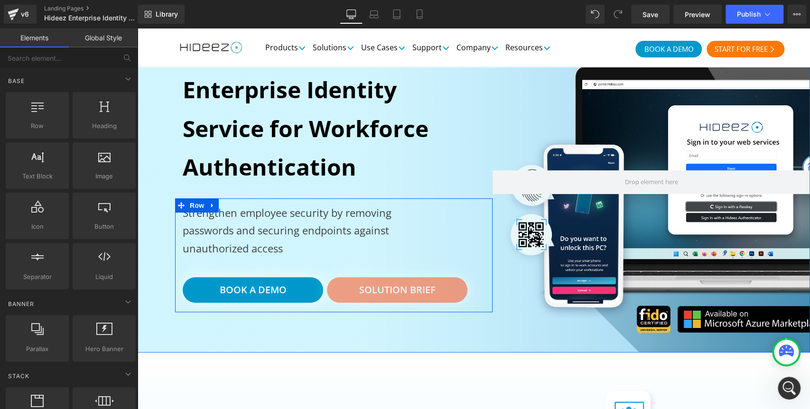
click at [390, 292] on span "Button" at bounding box center [397, 289] width 22 height 11
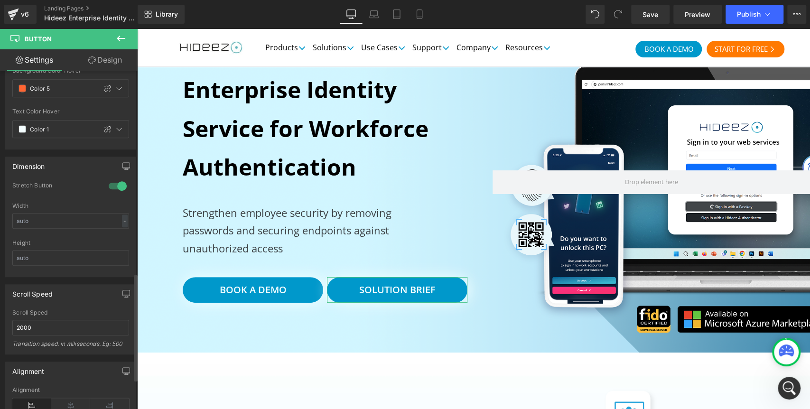
scroll to position [732, 0]
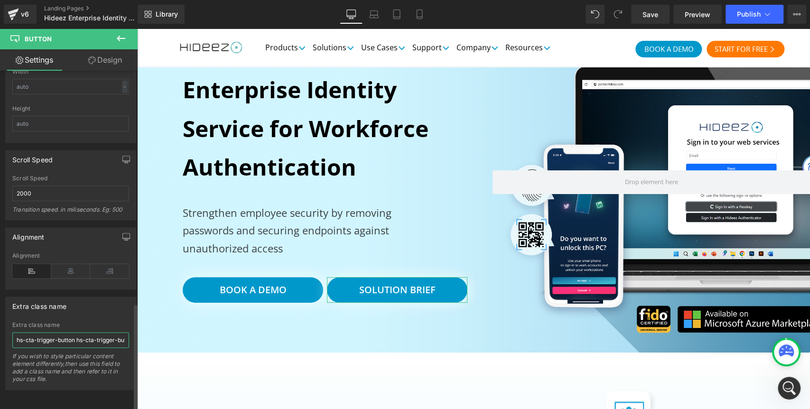
click at [73, 337] on input "hs-cta-trigger-button hs-cta-trigger-button-197021388596" at bounding box center [70, 340] width 117 height 16
click at [75, 344] on div "Extra class name hs-cta-trigger-button hs-cta-trigger-button-197021388596 If yo…" at bounding box center [70, 355] width 117 height 67
click at [74, 339] on input "hs-cta-trigger-button hs-cta-trigger-button-197021388596" at bounding box center [70, 340] width 117 height 16
paste input "179078671"
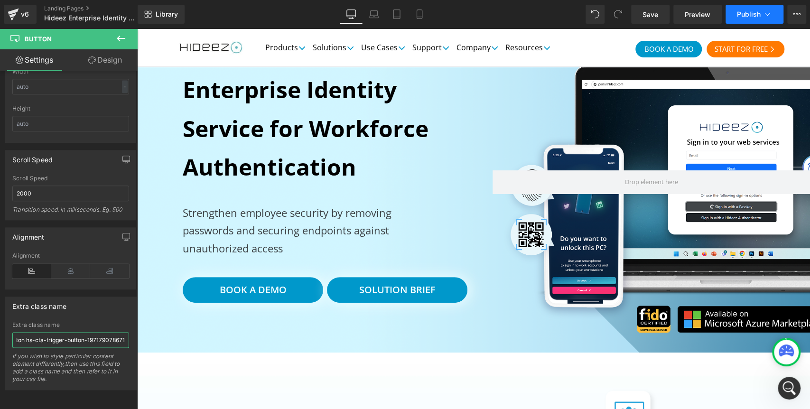
type input "hs-cta-trigger-button hs-cta-trigger-button-197179078671"
click at [744, 9] on button "Publish" at bounding box center [754, 14] width 58 height 19
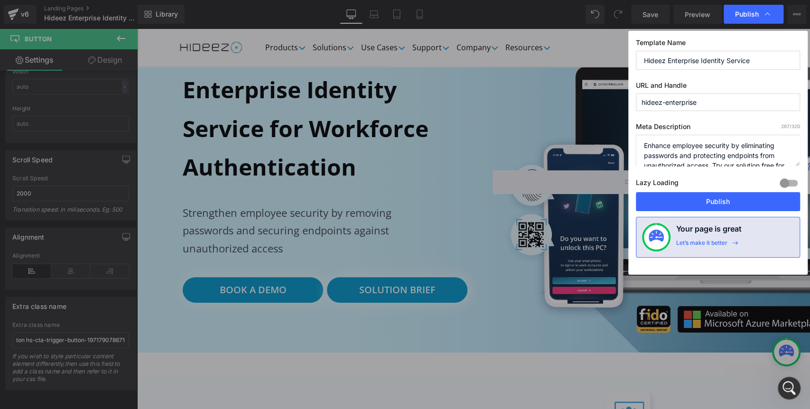
scroll to position [0, 0]
click at [683, 198] on button "Publish" at bounding box center [718, 201] width 164 height 19
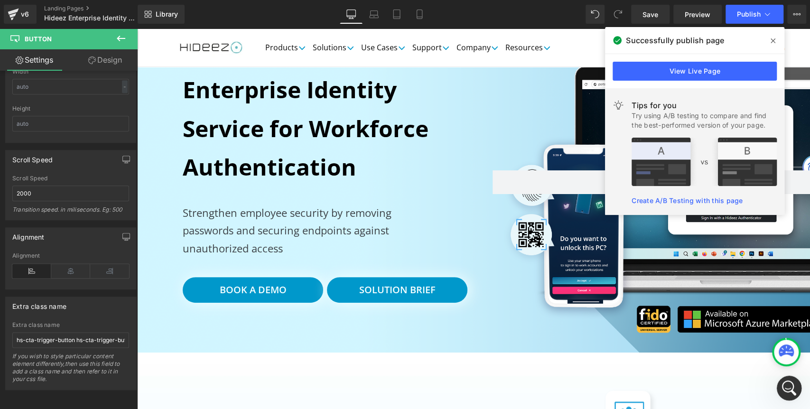
click at [786, 380] on icon "Открыть службу сообщений Intercom" at bounding box center [788, 387] width 16 height 16
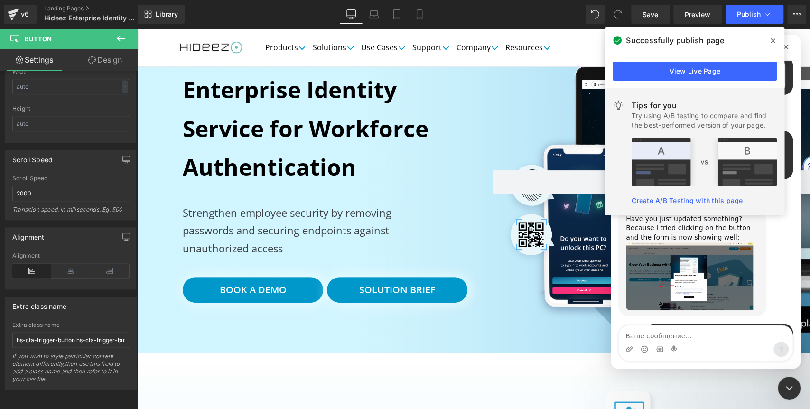
scroll to position [1747, 0]
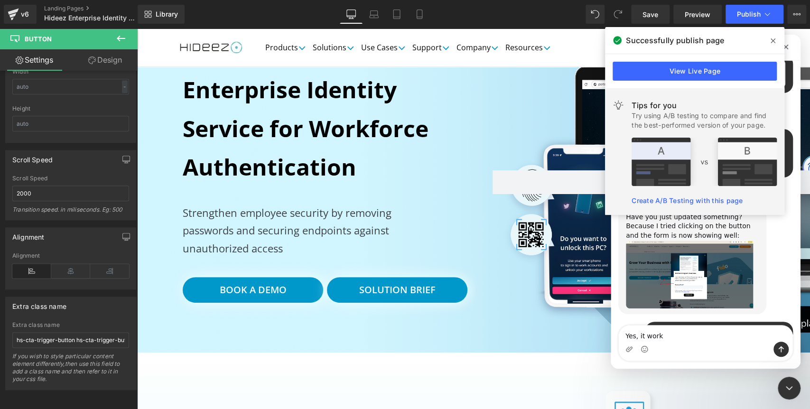
type textarea "Yes, it works"
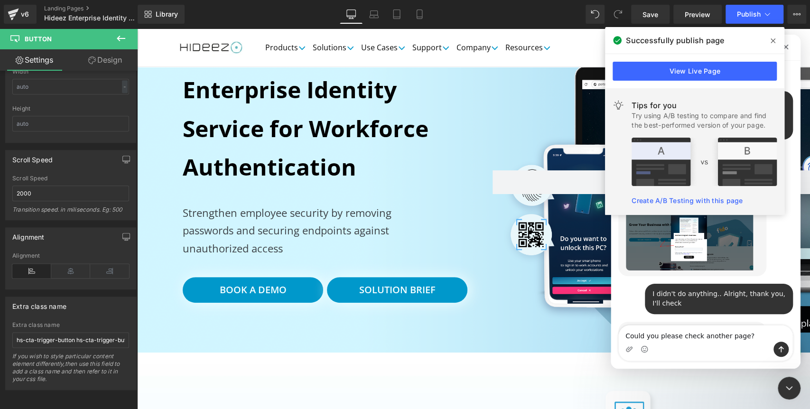
type textarea "Could you please check another page? https://hideez.com/en-fr/products/hideez-e…"
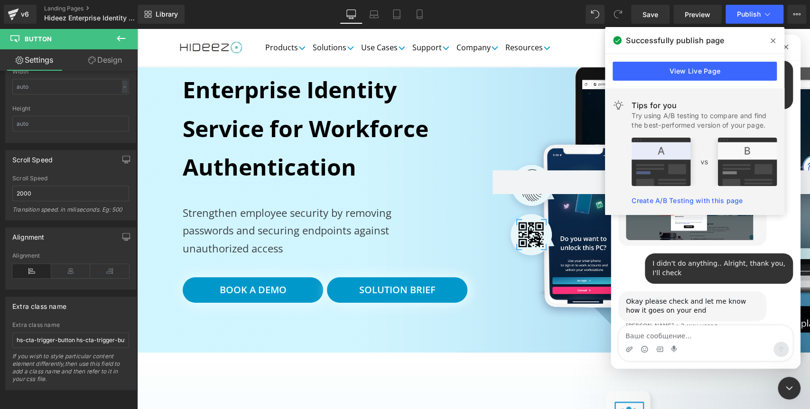
click at [771, 40] on icon at bounding box center [772, 40] width 5 height 5
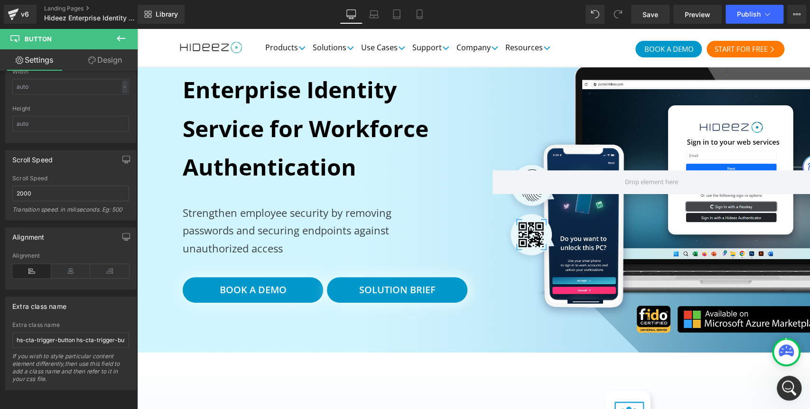
click at [790, 384] on icon "Открыть службу сообщений Intercom" at bounding box center [788, 387] width 16 height 16
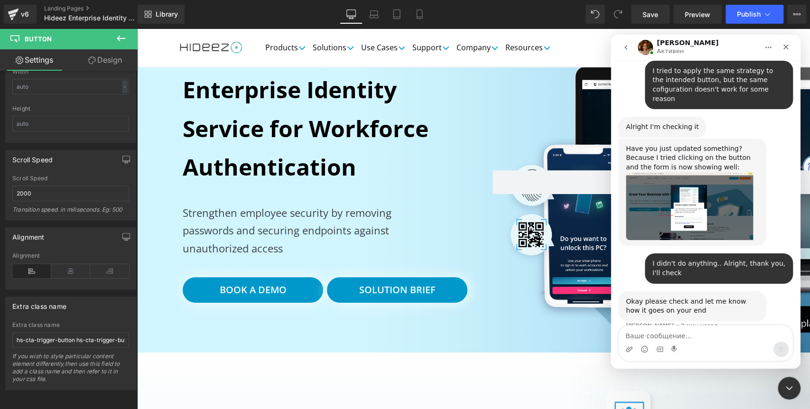
click at [389, 290] on div at bounding box center [405, 190] width 810 height 380
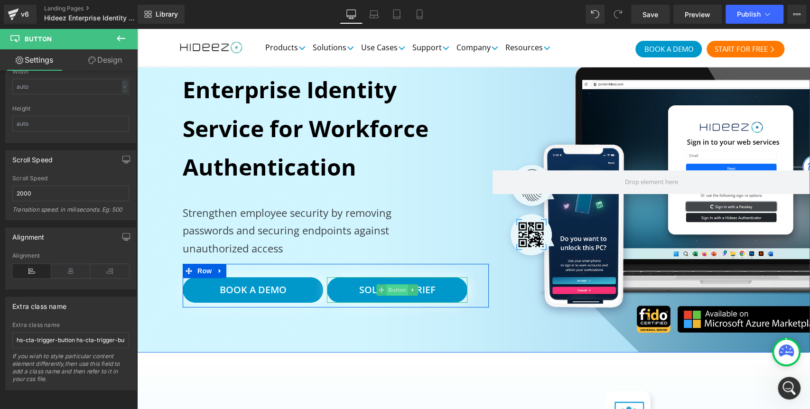
click at [392, 294] on span "Button" at bounding box center [397, 289] width 22 height 11
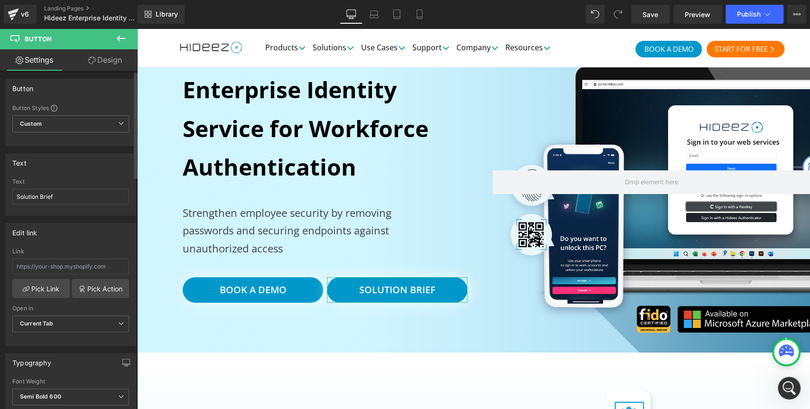
scroll to position [0, 0]
click at [793, 383] on icon "Открыть службу сообщений Intercom" at bounding box center [788, 387] width 16 height 16
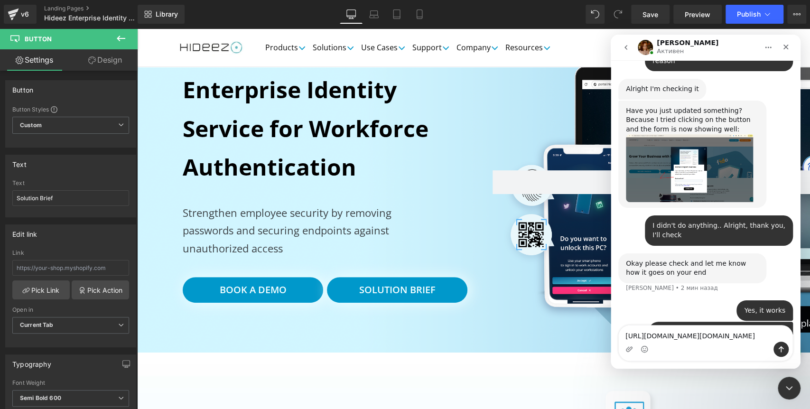
scroll to position [1863, 0]
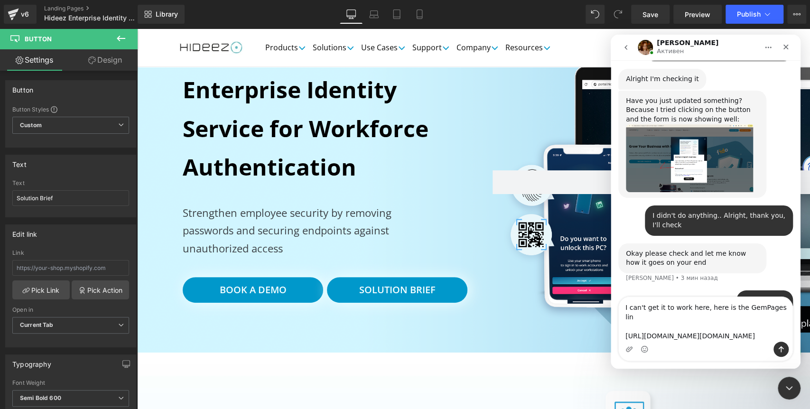
type textarea "I can't get it to work here, here is the GemPages link https://app.gempages.net…"
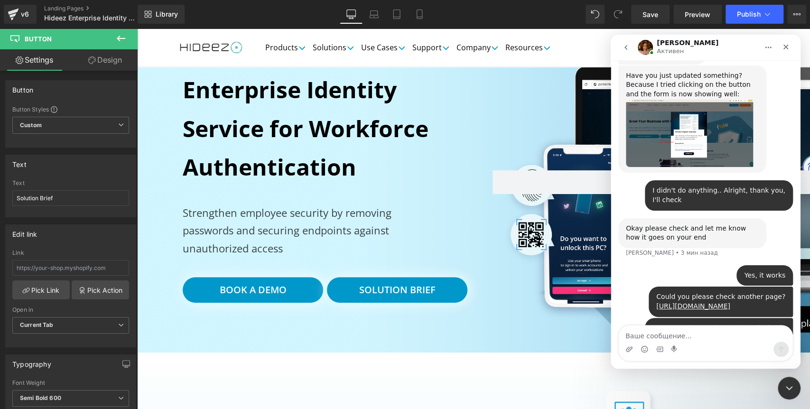
click at [794, 13] on div at bounding box center [405, 190] width 810 height 380
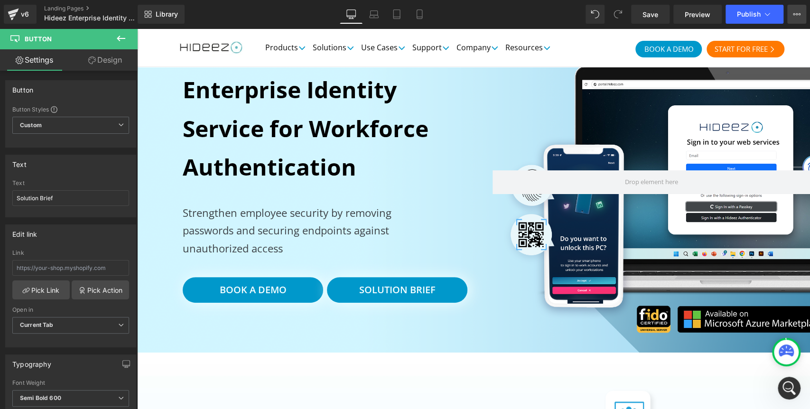
click at [794, 14] on icon at bounding box center [797, 14] width 8 height 8
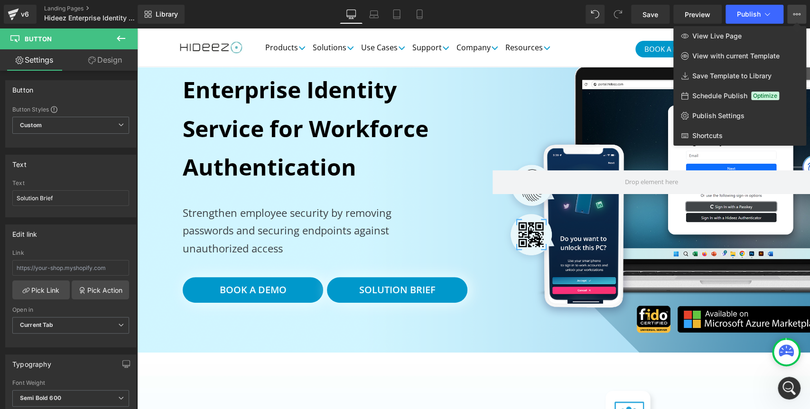
click at [794, 14] on icon at bounding box center [797, 14] width 8 height 8
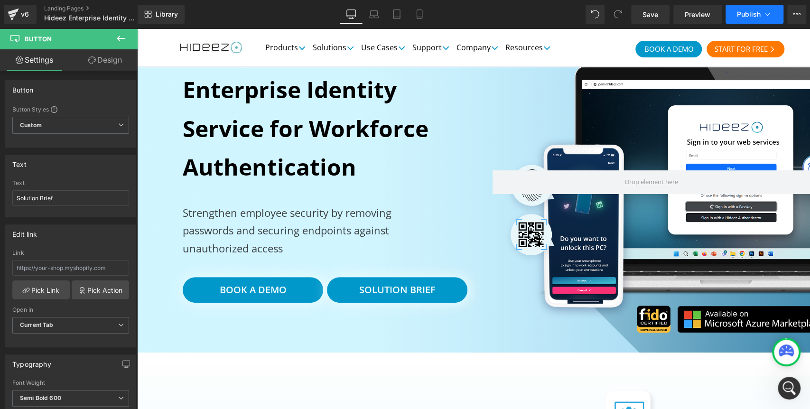
click at [771, 17] on button "Publish" at bounding box center [754, 14] width 58 height 19
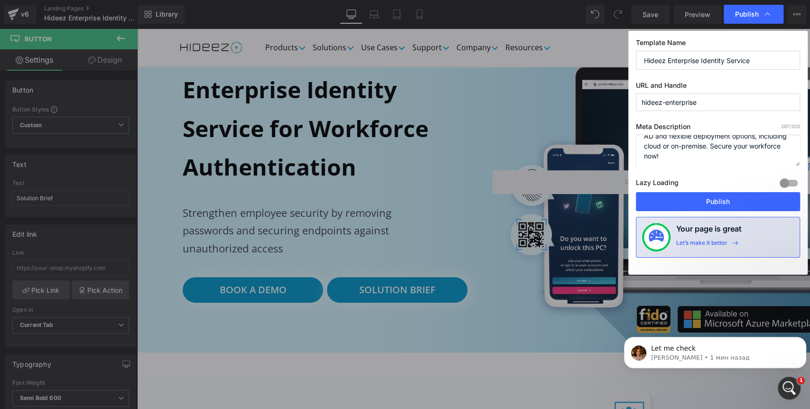
scroll to position [1916, 0]
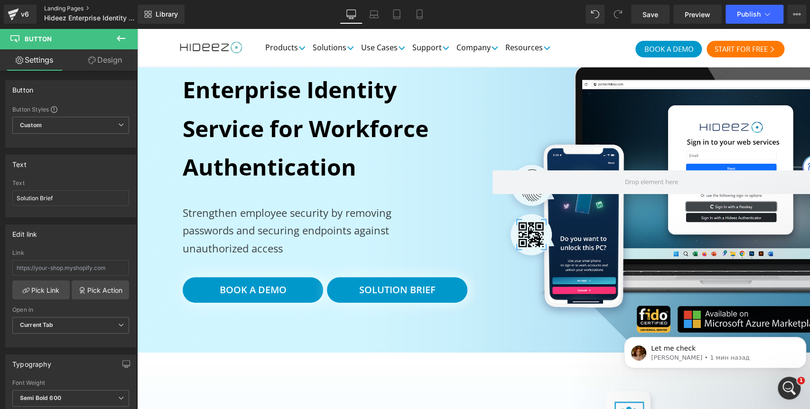
click at [65, 5] on link "Landing Pages" at bounding box center [98, 9] width 109 height 8
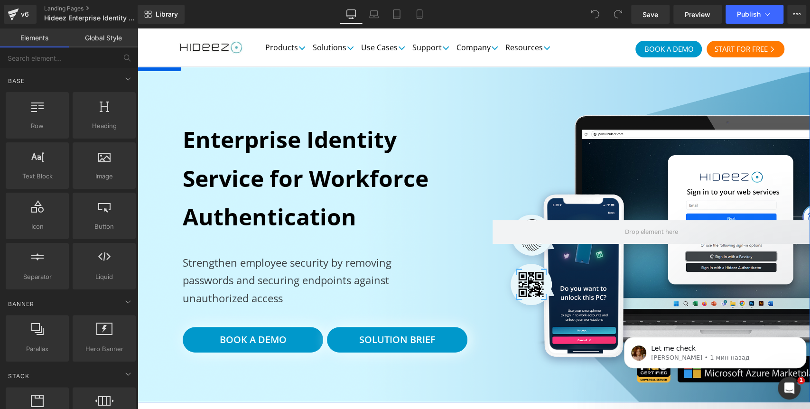
scroll to position [53, 0]
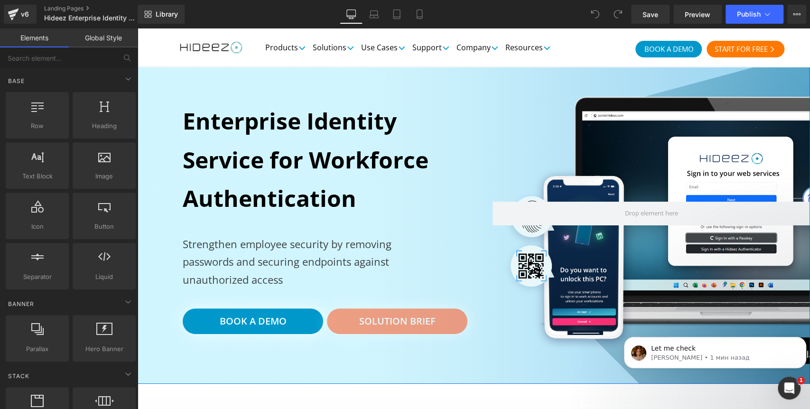
click at [391, 321] on div "Solution Brief Button" at bounding box center [397, 321] width 140 height 26
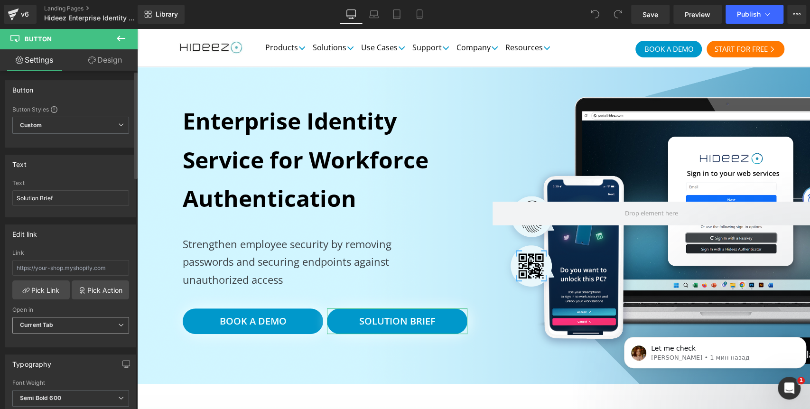
click at [81, 318] on span "Current Tab" at bounding box center [70, 325] width 117 height 17
click at [81, 318] on span "Current Tab" at bounding box center [68, 325] width 113 height 17
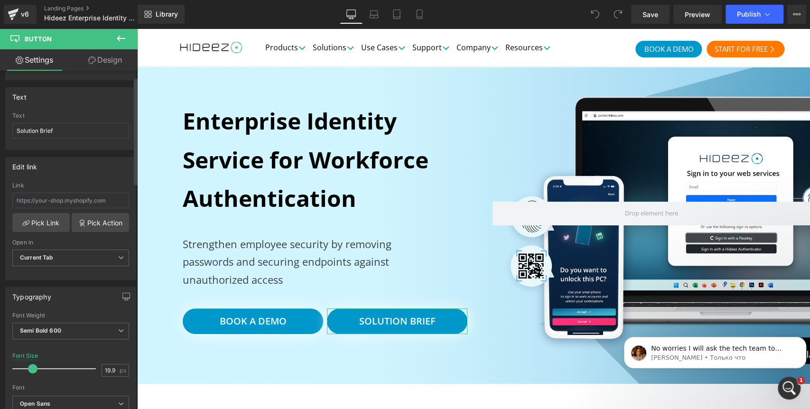
scroll to position [0, 0]
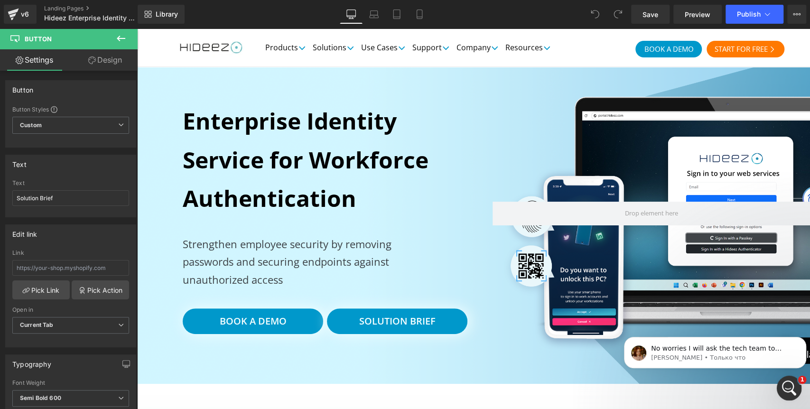
click at [795, 377] on div "Открыть службу сообщений Intercom" at bounding box center [787, 386] width 23 height 23
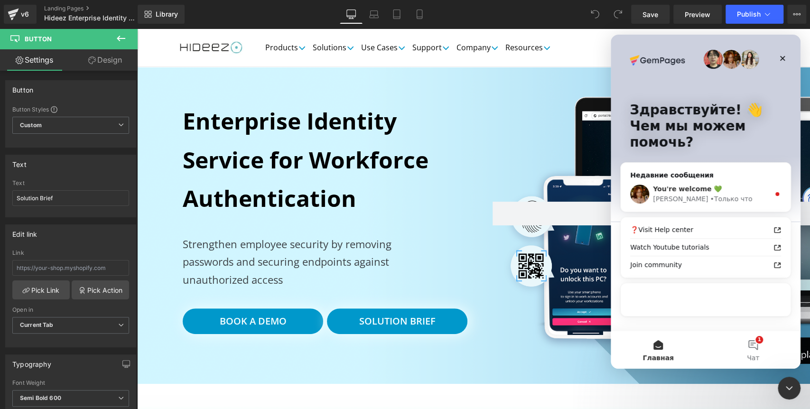
click at [696, 193] on span "You're welcome 💚" at bounding box center [687, 189] width 69 height 8
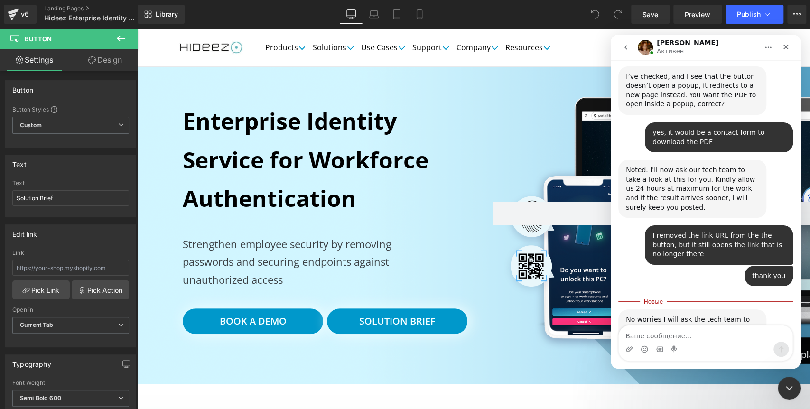
scroll to position [2238, 0]
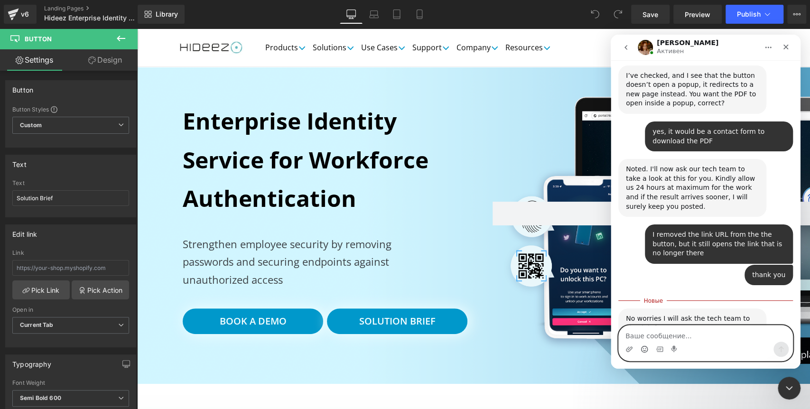
click at [645, 349] on icon "Средство выбора эмодзи" at bounding box center [644, 349] width 8 height 8
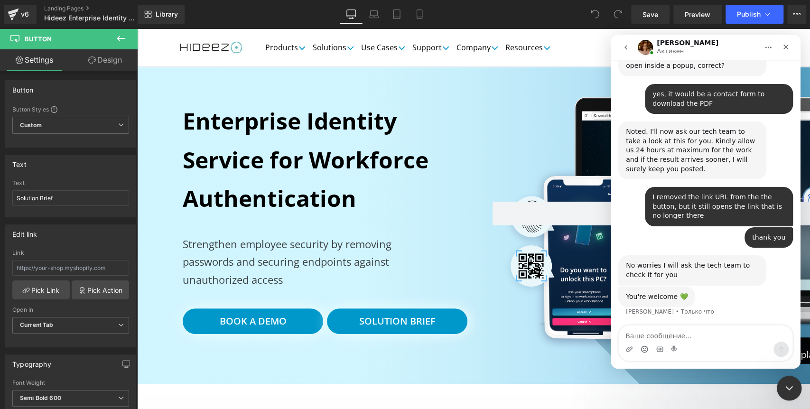
click at [784, 384] on icon "Закрыть службу сообщений Intercom" at bounding box center [787, 386] width 11 height 11
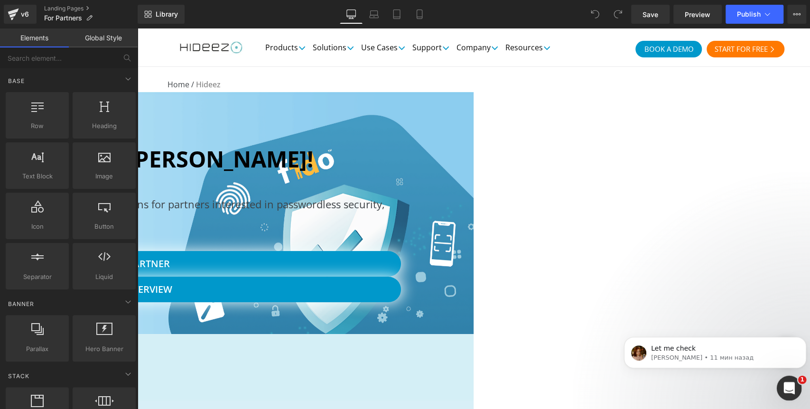
click at [793, 387] on icon "Открыть службу сообщений Intercom" at bounding box center [788, 387] width 16 height 16
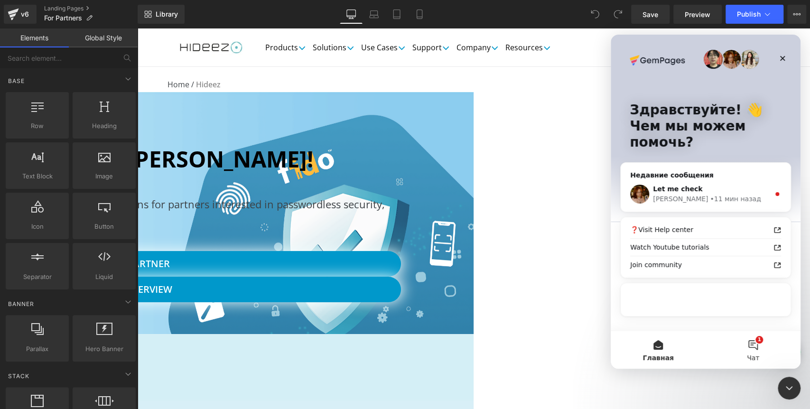
click at [757, 355] on span "Чат" at bounding box center [753, 357] width 12 height 7
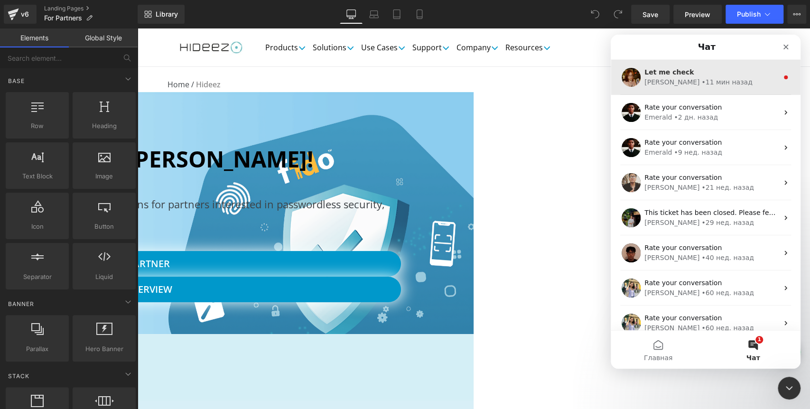
click at [710, 78] on div "[PERSON_NAME] • 11 мин назад" at bounding box center [711, 82] width 134 height 10
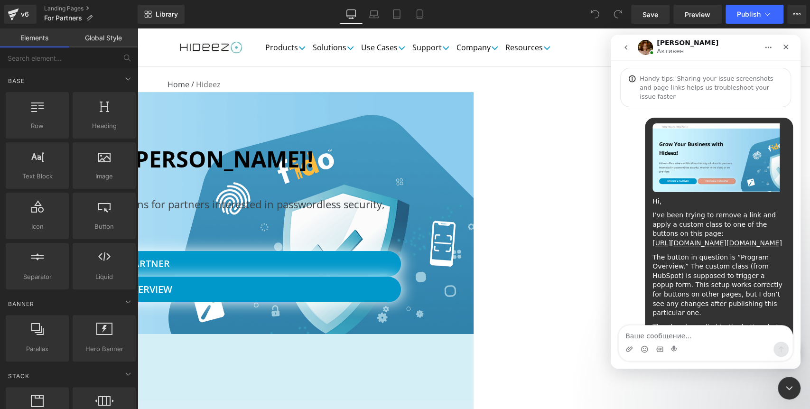
scroll to position [1916, 0]
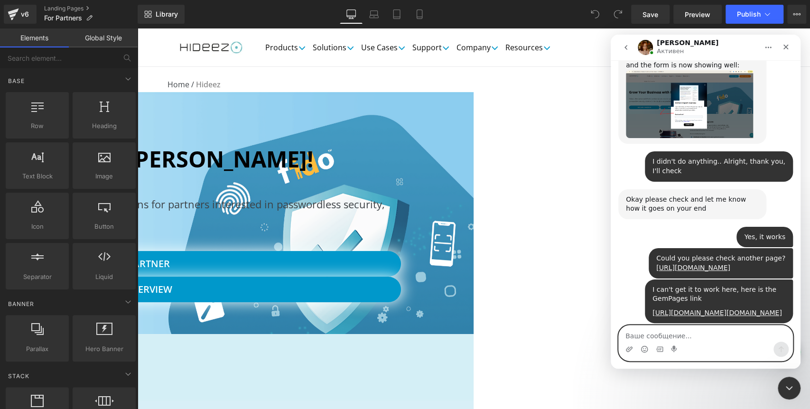
click at [662, 335] on textarea "Ваше сообщение..." at bounding box center [705, 333] width 174 height 16
type textarea "С"
type textarea "Could you check?"
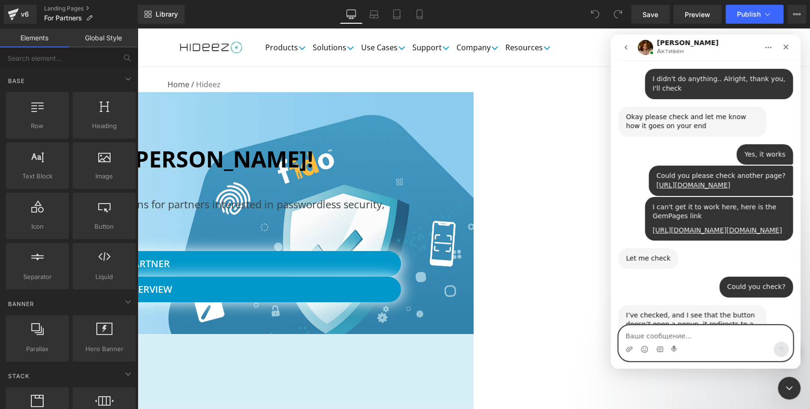
scroll to position [2001, 0]
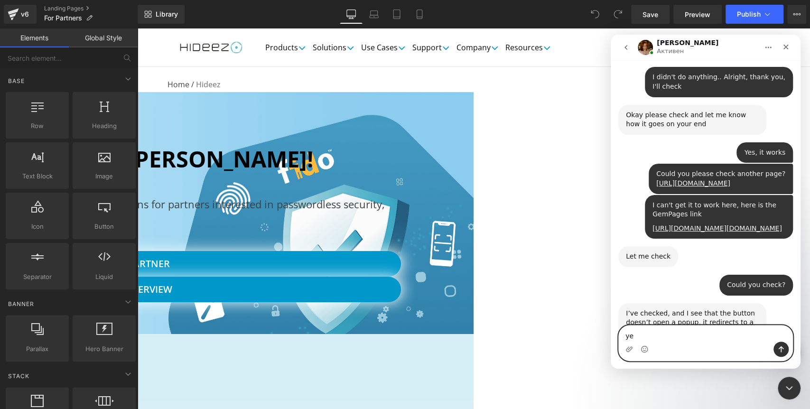
type textarea "y"
type textarea "I"
type textarea "yes, it would be a contact form to download the PDF"
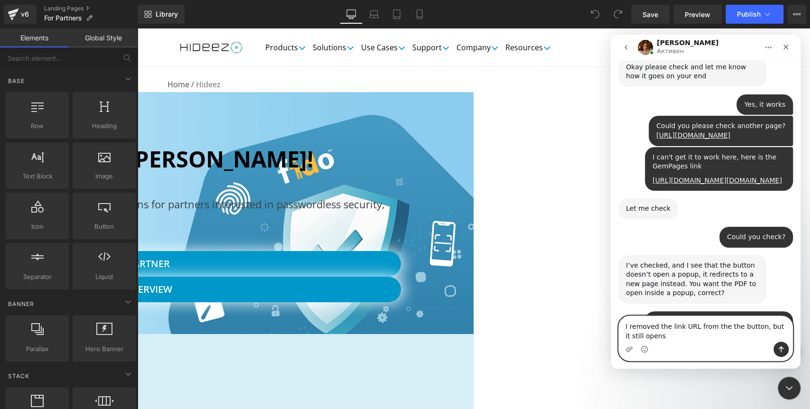
scroll to position [2104, 0]
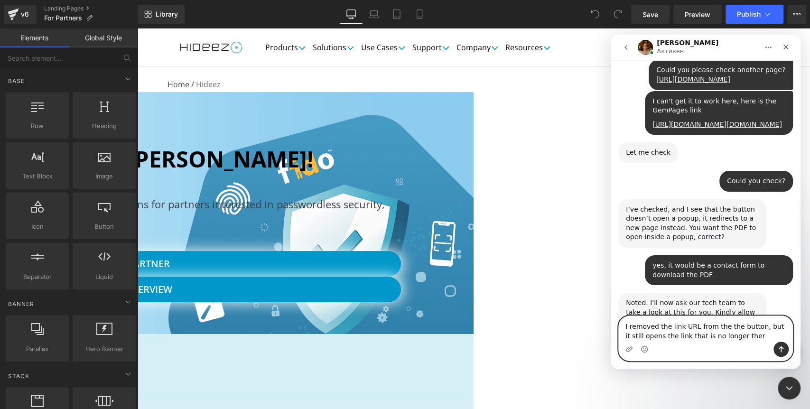
type textarea "I removed the link URL from the the button, but it still opens the link that is…"
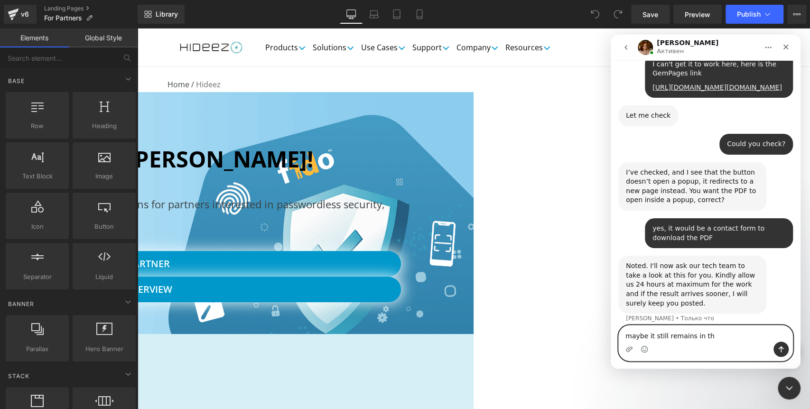
type textarea "maybe it still remains in the"
type textarea "thank you"
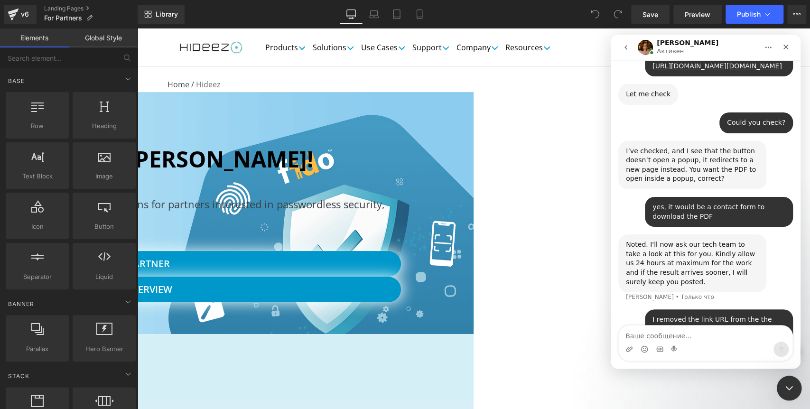
click at [784, 384] on icon "Закрыть службу сообщений Intercom" at bounding box center [787, 386] width 11 height 11
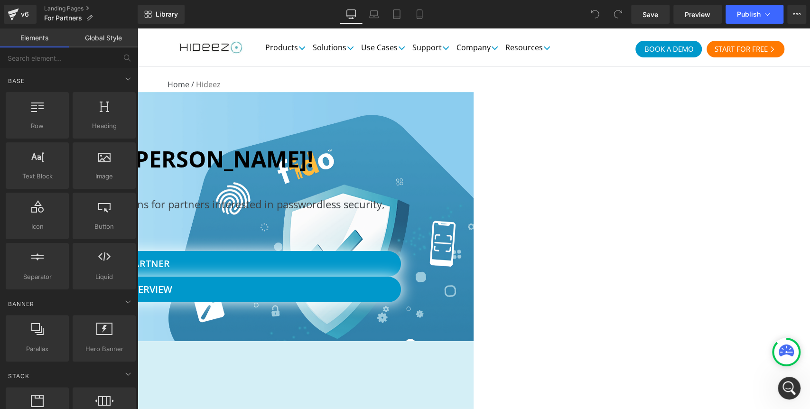
click at [137, 28] on span "Button" at bounding box center [137, 28] width 0 height 0
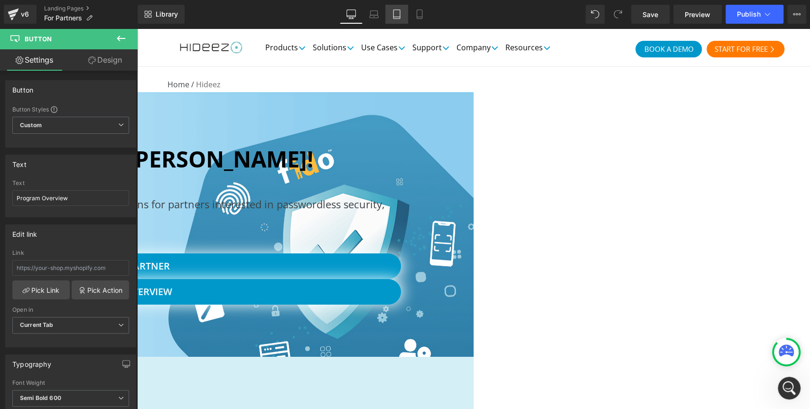
scroll to position [2222, 0]
